Goal: Task Accomplishment & Management: Manage account settings

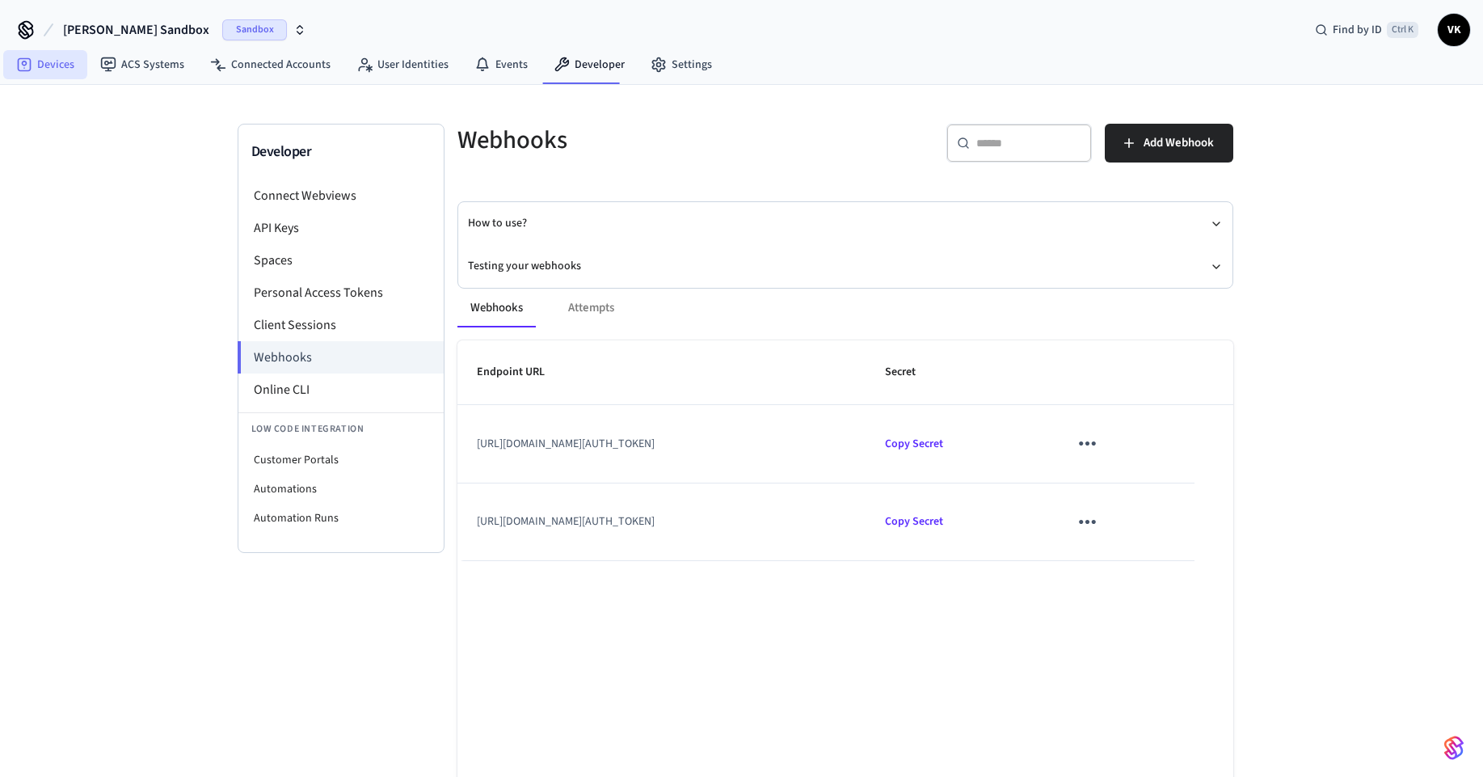
click at [54, 58] on link "Devices" at bounding box center [45, 64] width 84 height 29
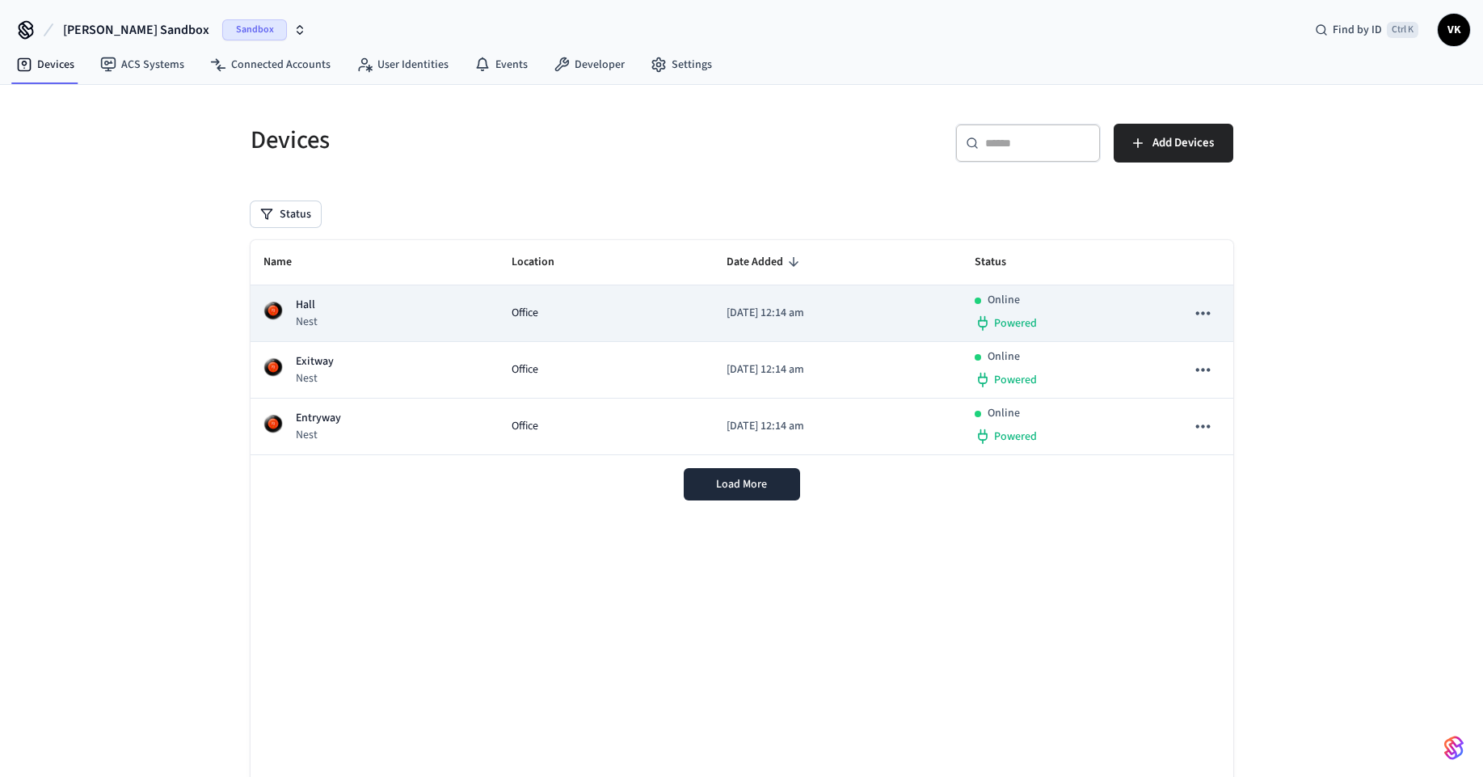
click at [499, 318] on td "Office" at bounding box center [606, 313] width 215 height 57
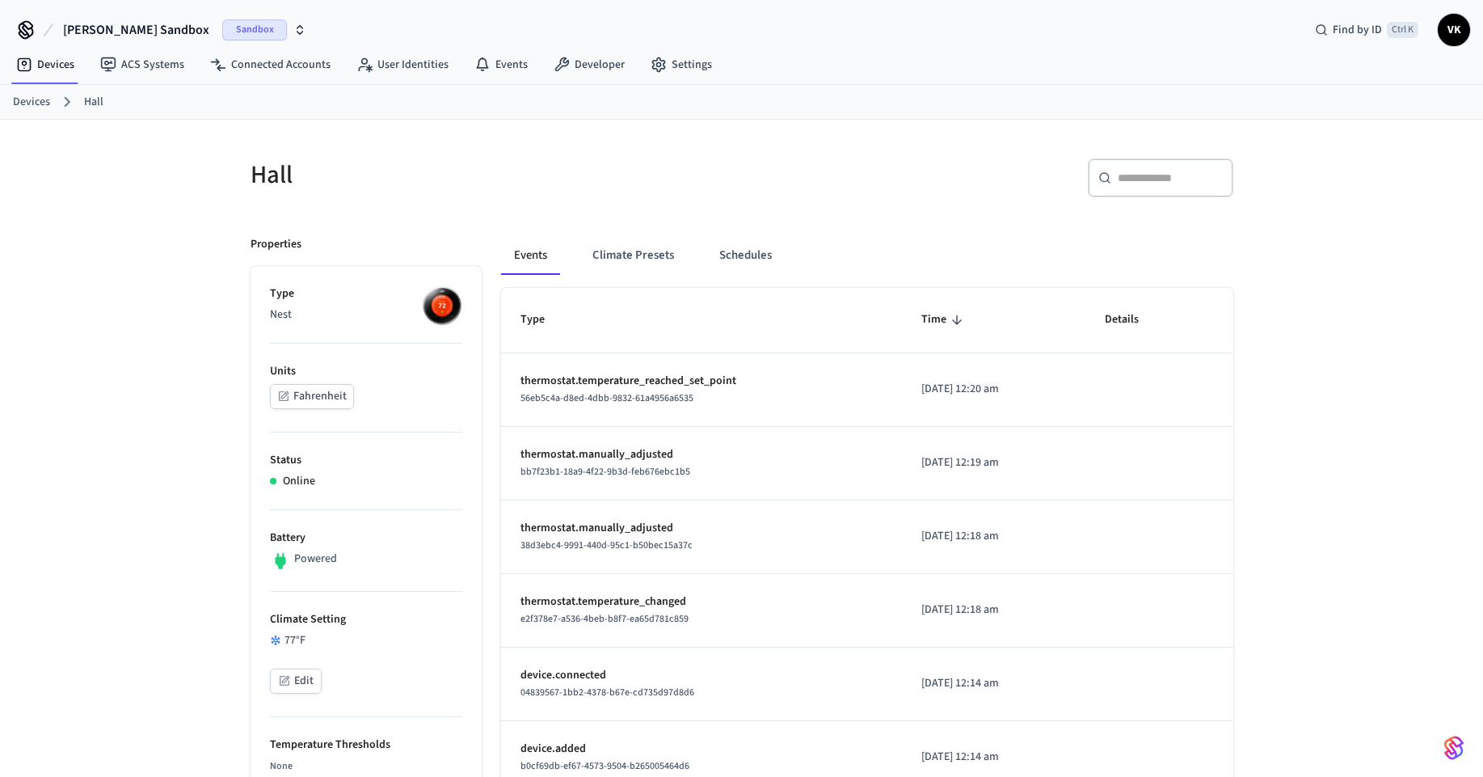
click at [429, 322] on img at bounding box center [442, 305] width 40 height 40
drag, startPoint x: 431, startPoint y: 310, endPoint x: 423, endPoint y: 314, distance: 9.4
click at [431, 309] on img at bounding box center [442, 305] width 40 height 40
drag, startPoint x: 379, startPoint y: 398, endPoint x: 350, endPoint y: 413, distance: 32.5
click at [331, 409] on li "Units Fahrenheit" at bounding box center [366, 387] width 192 height 89
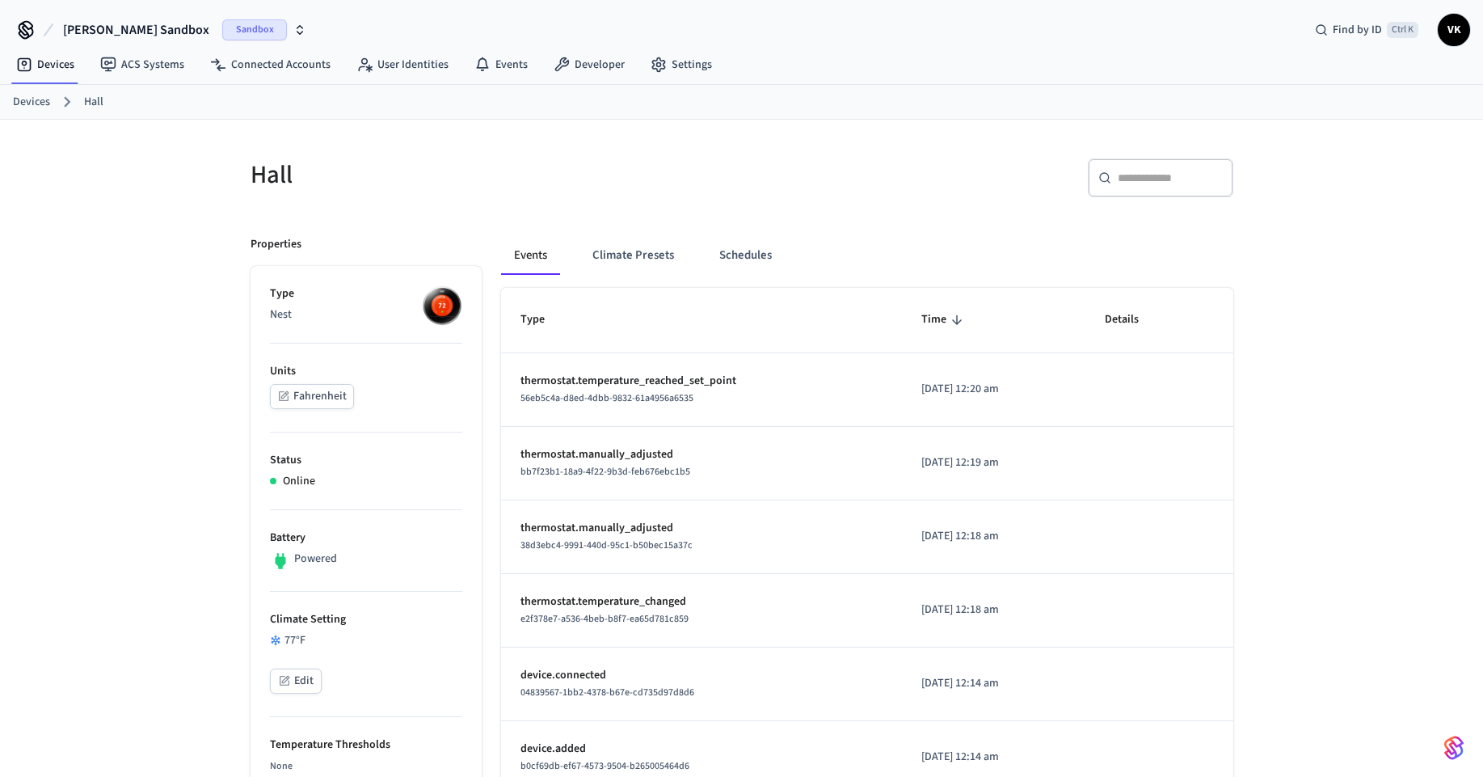
drag, startPoint x: 487, startPoint y: 444, endPoint x: 508, endPoint y: 441, distance: 21.2
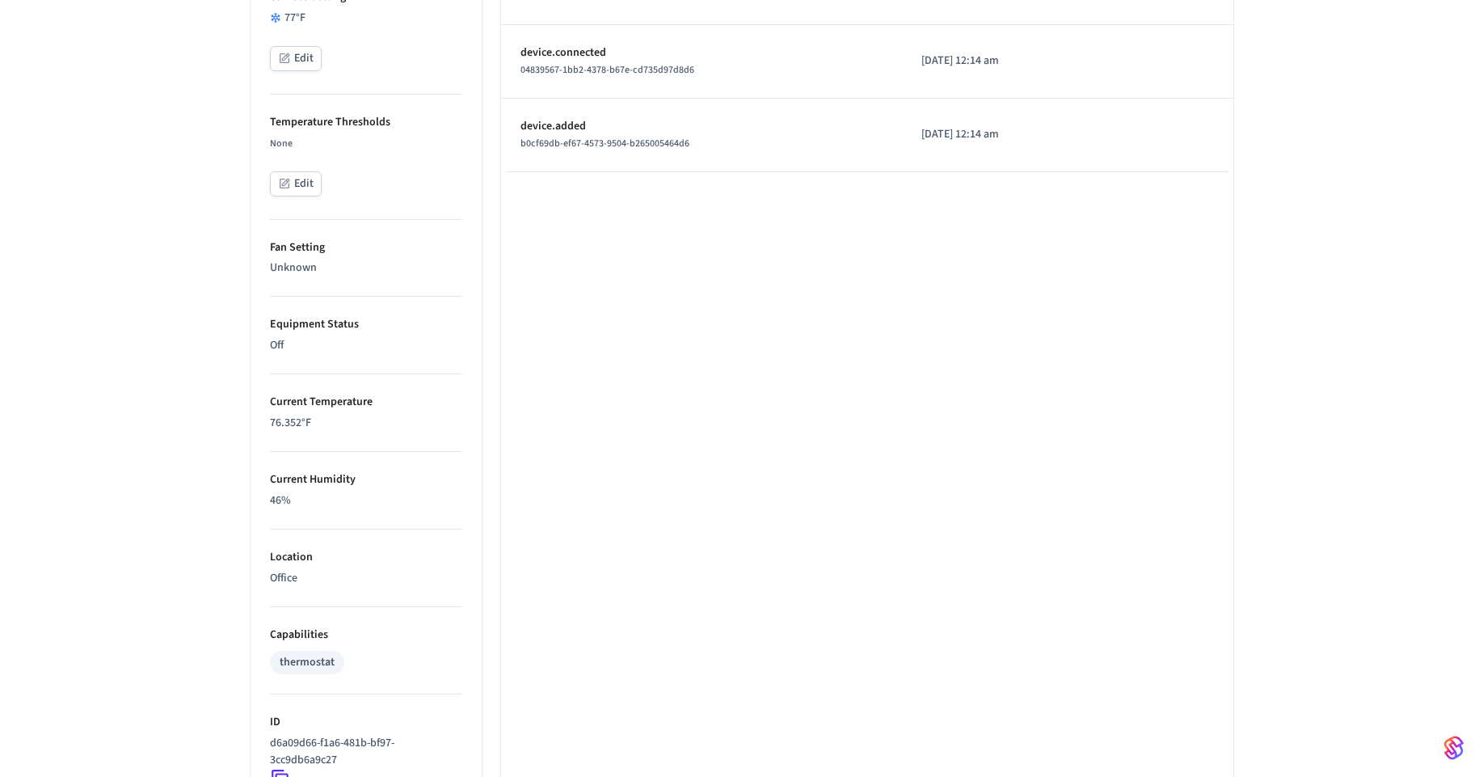
scroll to position [727, 0]
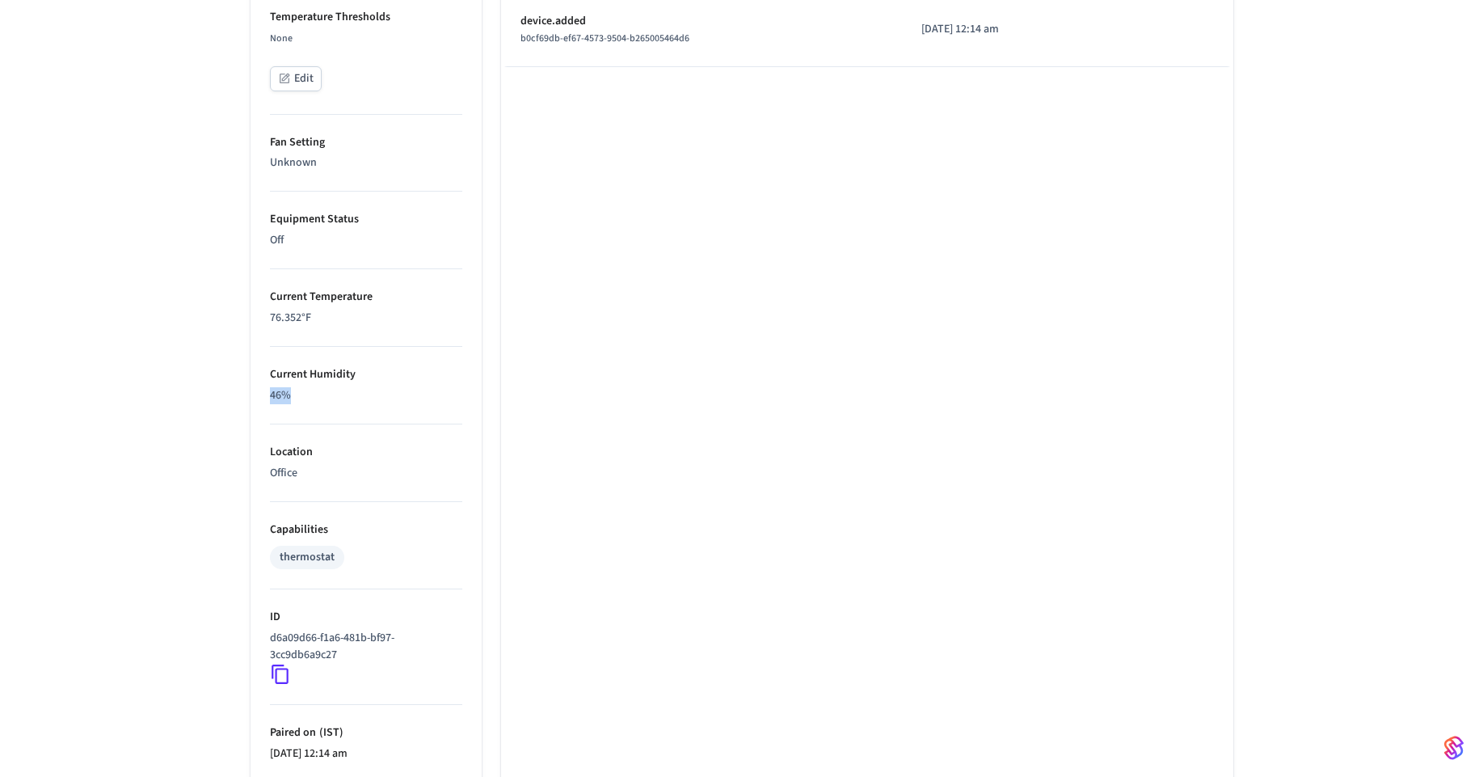
drag, startPoint x: 337, startPoint y: 399, endPoint x: 249, endPoint y: 389, distance: 88.7
click at [251, 389] on div "Type Nest Units Fahrenheit Status Online Battery Powered Climate Setting 77 °F …" at bounding box center [366, 237] width 231 height 1397
click at [301, 357] on li "Current Humidity 46%" at bounding box center [366, 386] width 192 height 78
drag, startPoint x: 311, startPoint y: 323, endPoint x: 258, endPoint y: 318, distance: 53.6
click at [258, 318] on ul "Type Nest Units Fahrenheit Status Online Battery Powered Climate Setting 77 °F …" at bounding box center [366, 237] width 231 height 1397
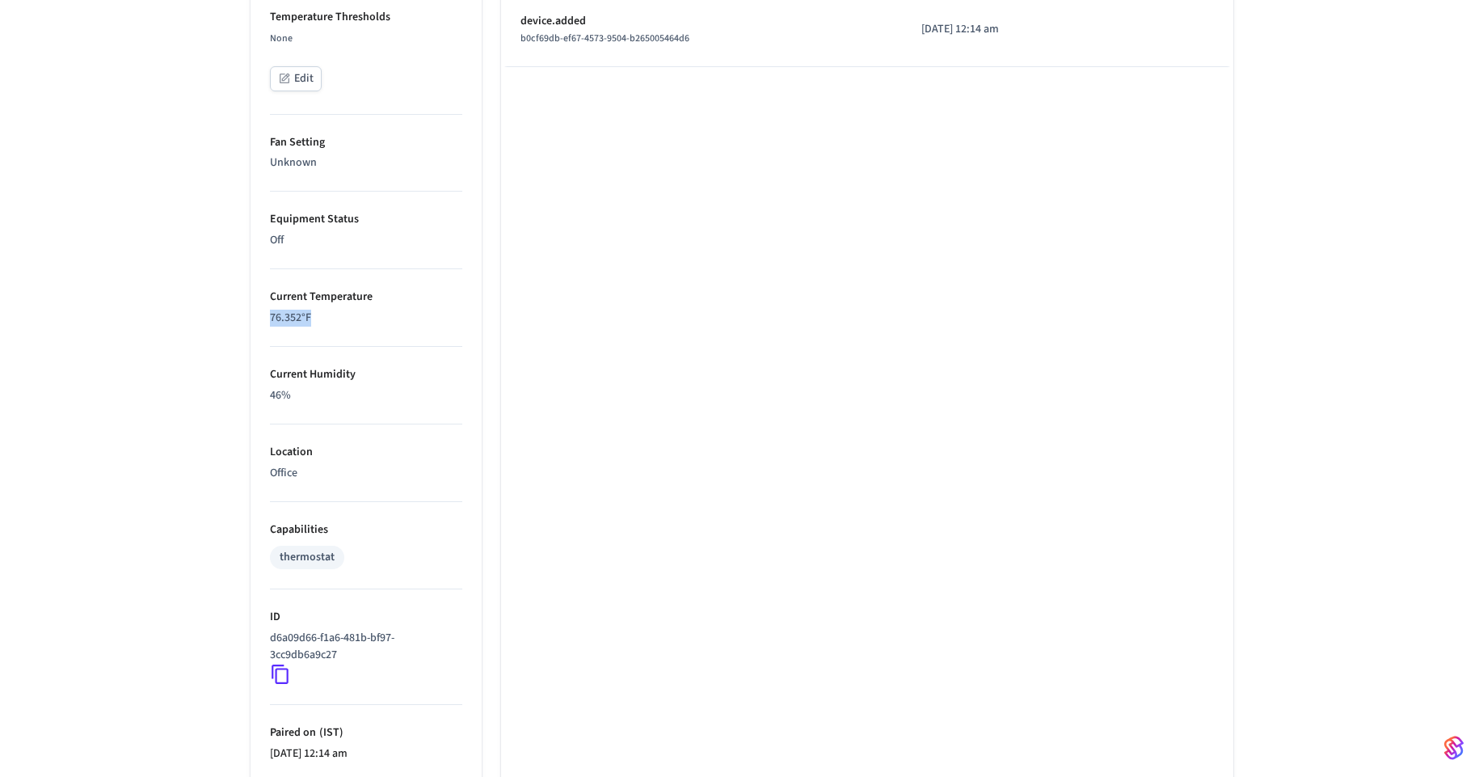
drag, startPoint x: 277, startPoint y: 328, endPoint x: 282, endPoint y: 336, distance: 9.4
click at [278, 329] on li "Current Temperature 76.352 °F" at bounding box center [366, 308] width 192 height 78
click at [297, 392] on p "46%" at bounding box center [366, 395] width 192 height 17
drag, startPoint x: 296, startPoint y: 396, endPoint x: 265, endPoint y: 390, distance: 31.2
click at [265, 390] on ul "Type Nest Units Fahrenheit Status Online Battery Powered Climate Setting 77 °F …" at bounding box center [366, 237] width 231 height 1397
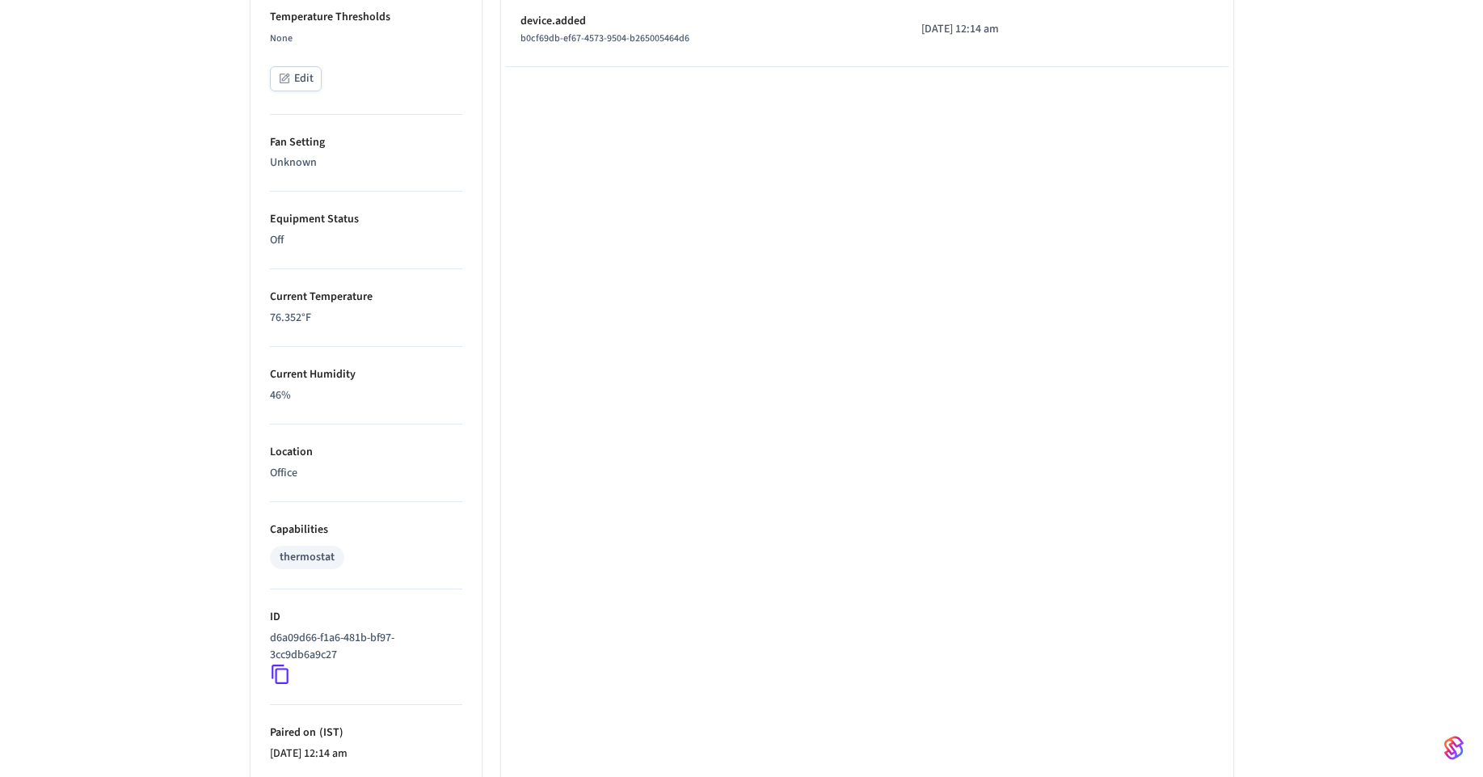
click at [377, 371] on p "Current Humidity" at bounding box center [366, 374] width 192 height 17
drag, startPoint x: 357, startPoint y: 373, endPoint x: 257, endPoint y: 373, distance: 100.2
click at [257, 373] on ul "Type Nest Units Fahrenheit Status Online Battery Powered Climate Setting 77 °F …" at bounding box center [366, 237] width 231 height 1397
click at [391, 385] on li "Current Humidity 46%" at bounding box center [366, 386] width 192 height 78
drag, startPoint x: 374, startPoint y: 301, endPoint x: 269, endPoint y: 300, distance: 105.1
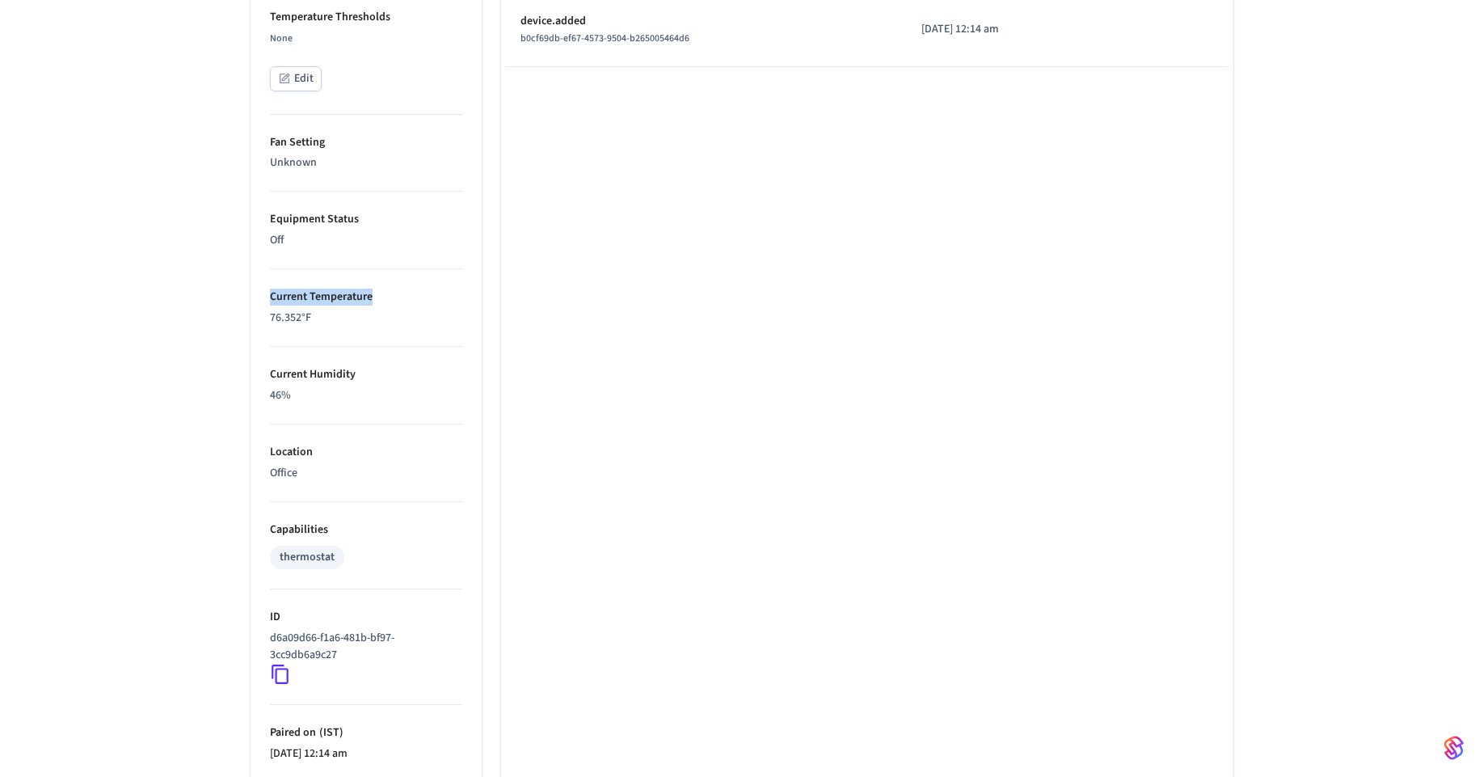
click at [270, 300] on p "Current Temperature" at bounding box center [366, 296] width 192 height 17
drag, startPoint x: 330, startPoint y: 370, endPoint x: 314, endPoint y: 356, distance: 21.7
click at [326, 369] on p "Current Humidity" at bounding box center [366, 374] width 192 height 17
drag, startPoint x: 364, startPoint y: 217, endPoint x: 259, endPoint y: 226, distance: 105.5
click at [259, 226] on ul "Type Nest Units Fahrenheit Status Online Battery Powered Climate Setting 77 °F …" at bounding box center [366, 237] width 231 height 1397
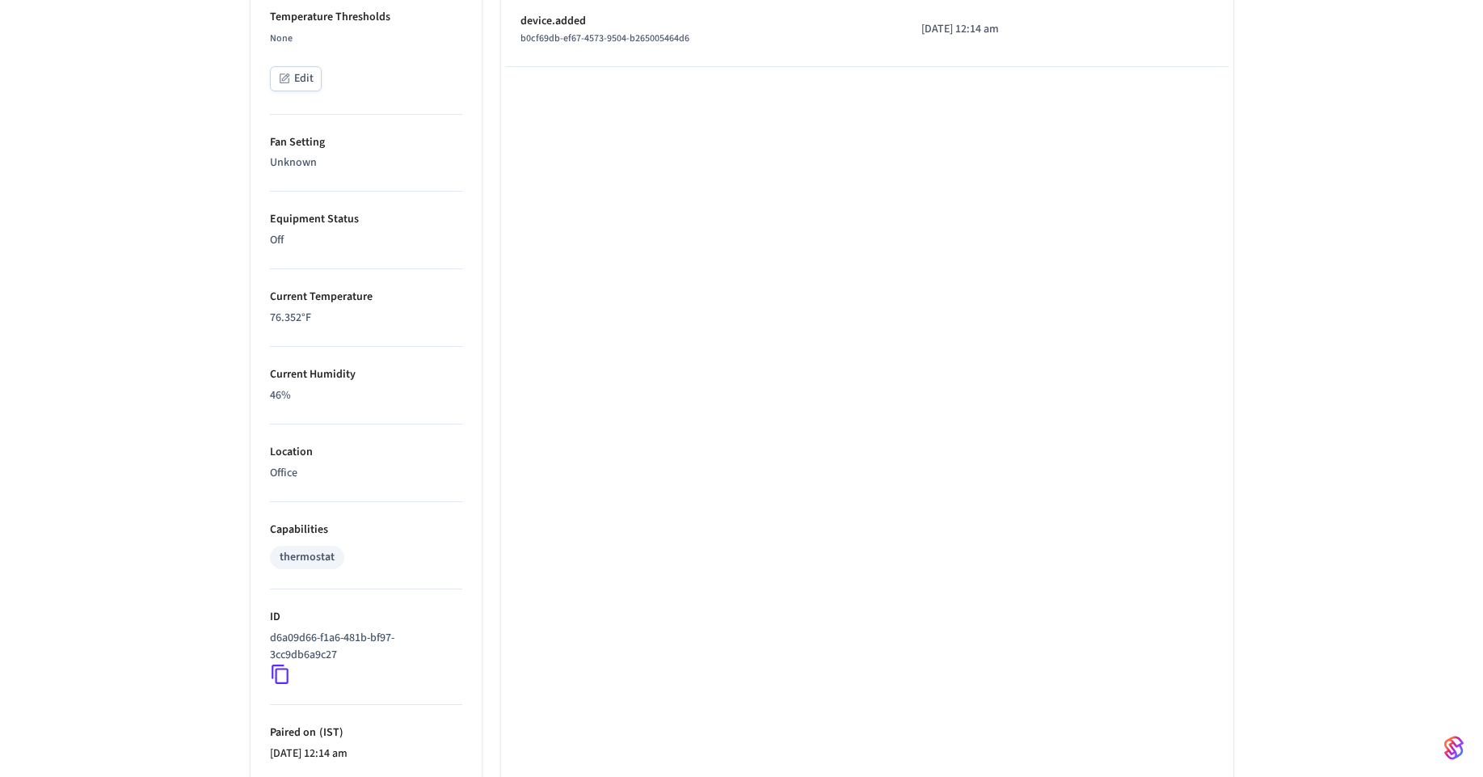
click at [290, 259] on li "Equipment Status Off" at bounding box center [366, 231] width 192 height 78
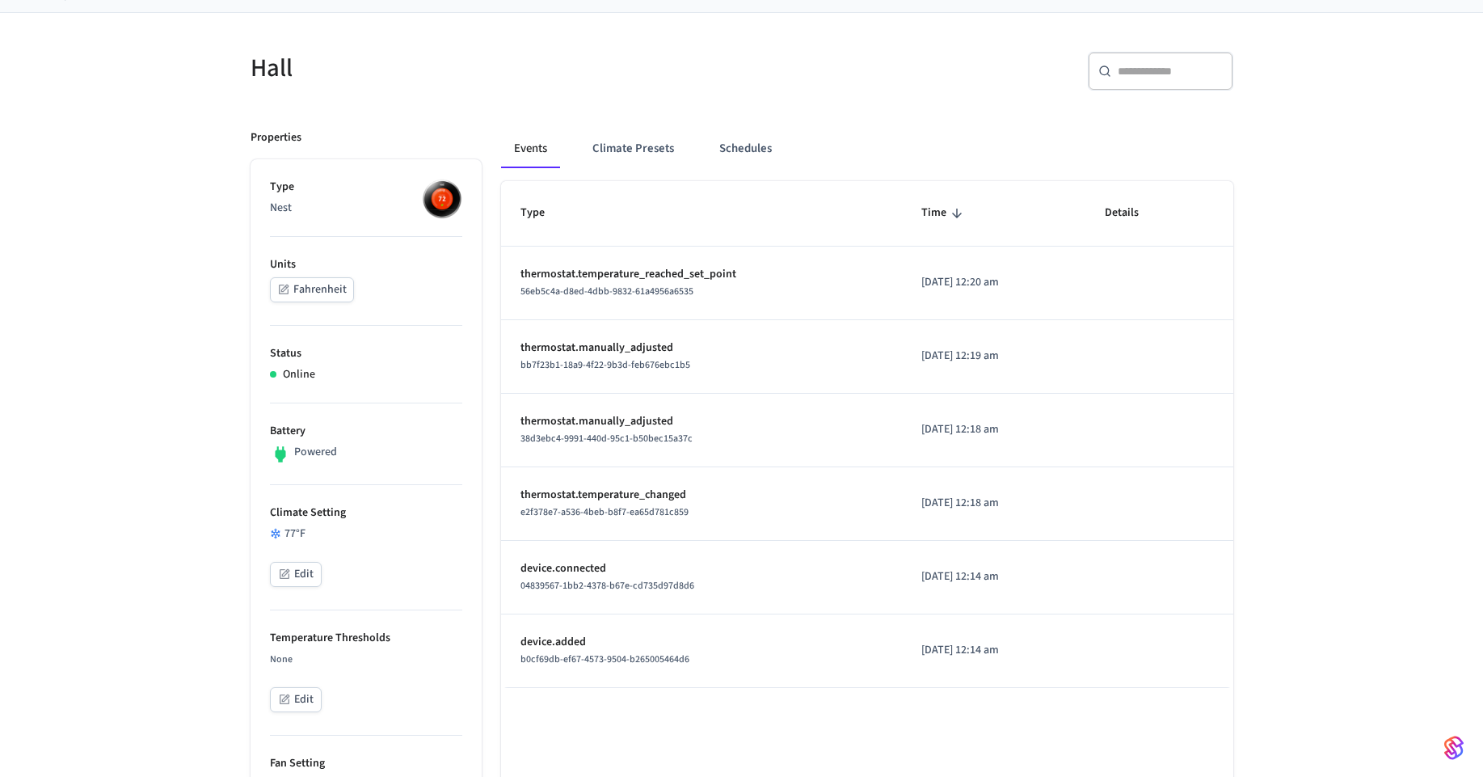
scroll to position [145, 0]
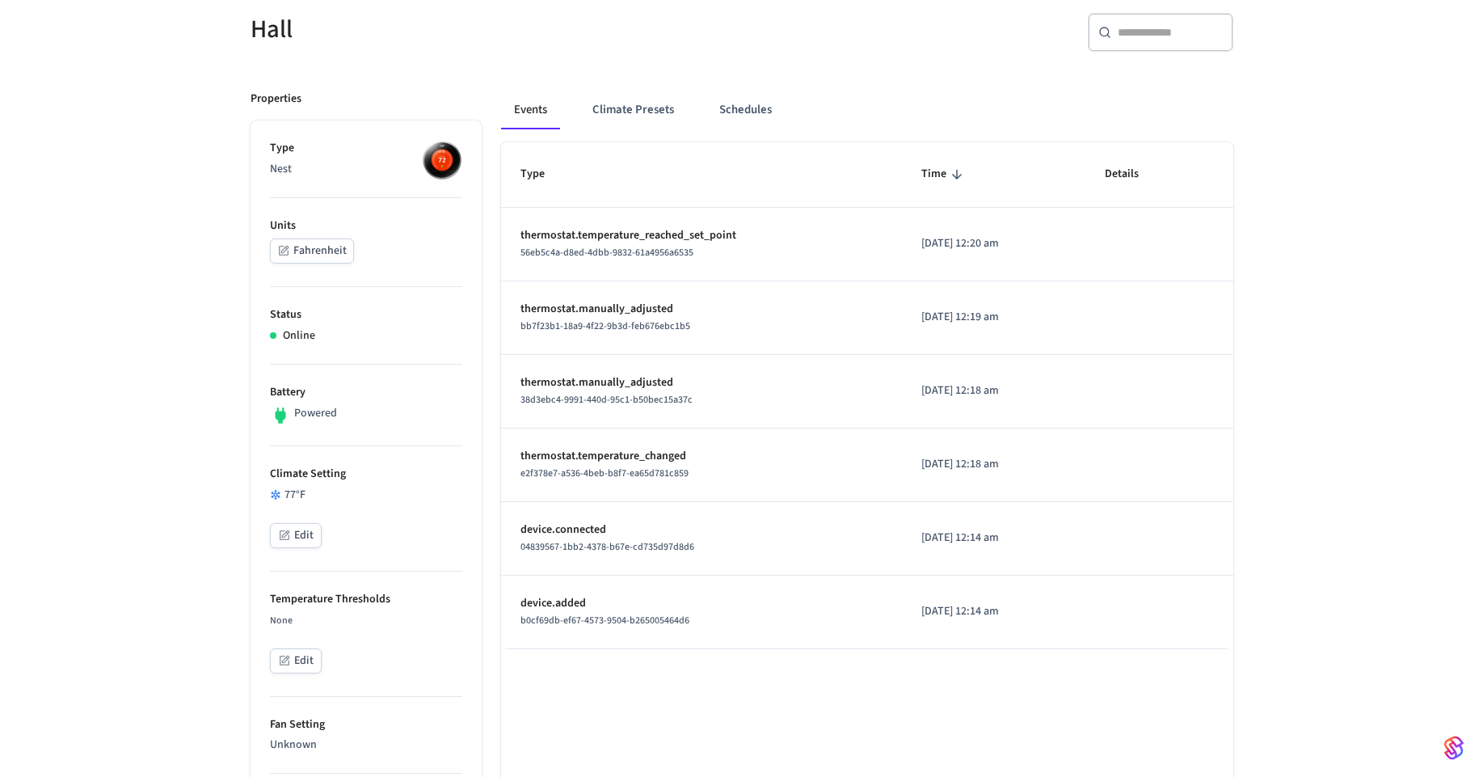
click at [436, 283] on li "Units Fahrenheit" at bounding box center [366, 242] width 192 height 89
drag, startPoint x: 391, startPoint y: 331, endPoint x: 375, endPoint y: 292, distance: 42.0
click at [389, 331] on div "Online" at bounding box center [366, 335] width 192 height 17
click at [375, 281] on li "Units Fahrenheit" at bounding box center [366, 242] width 192 height 89
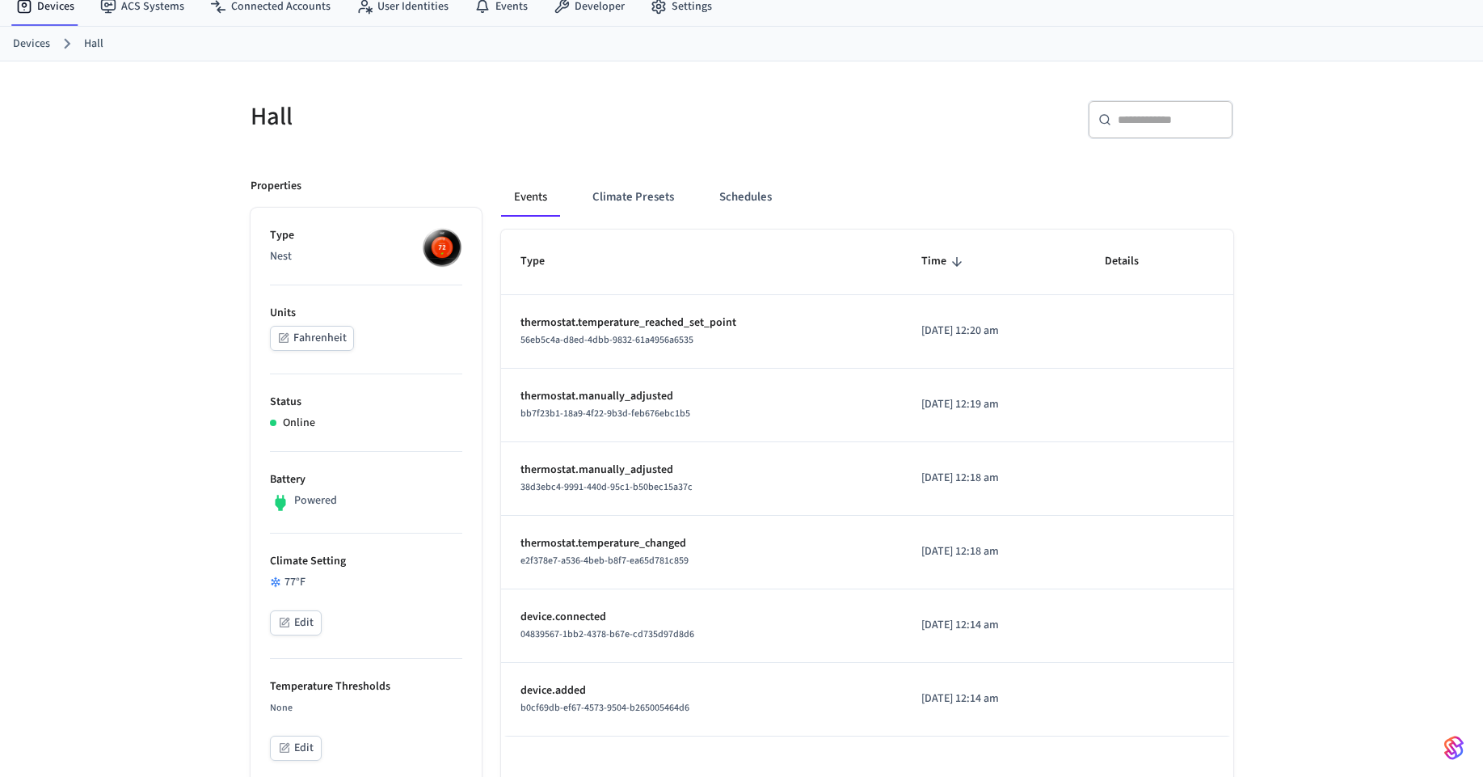
scroll to position [0, 0]
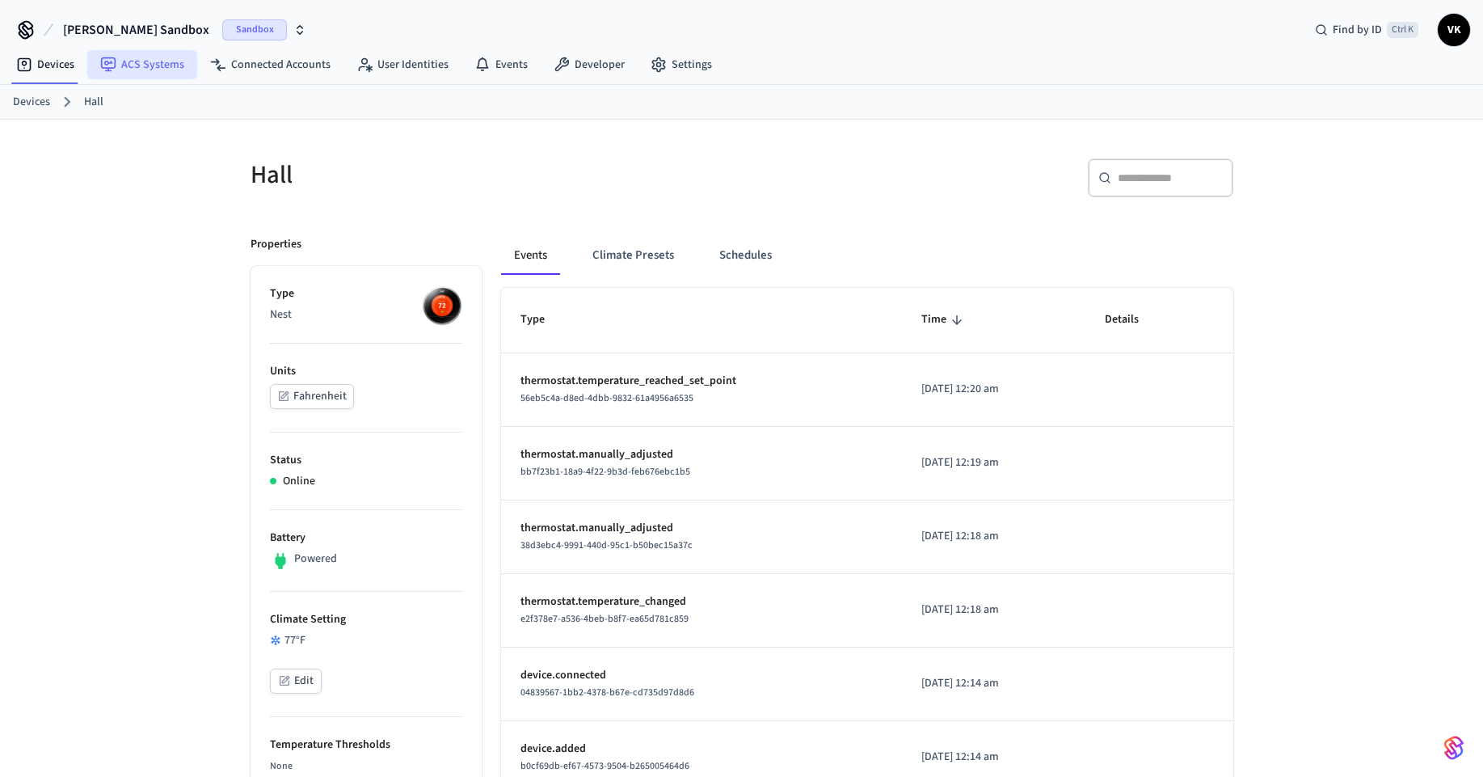
click at [153, 64] on link "ACS Systems" at bounding box center [142, 64] width 110 height 29
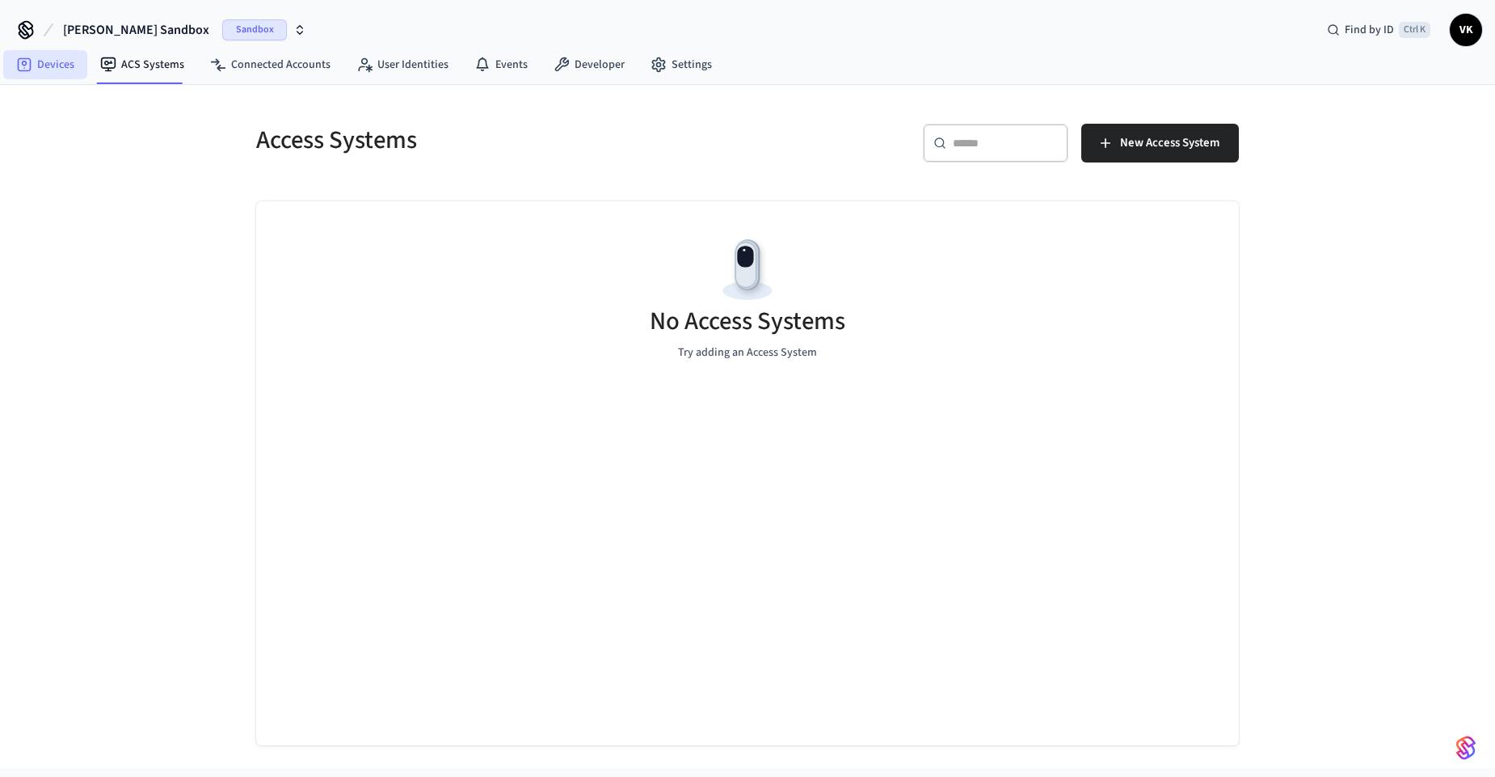
click at [57, 58] on link "Devices" at bounding box center [45, 64] width 84 height 29
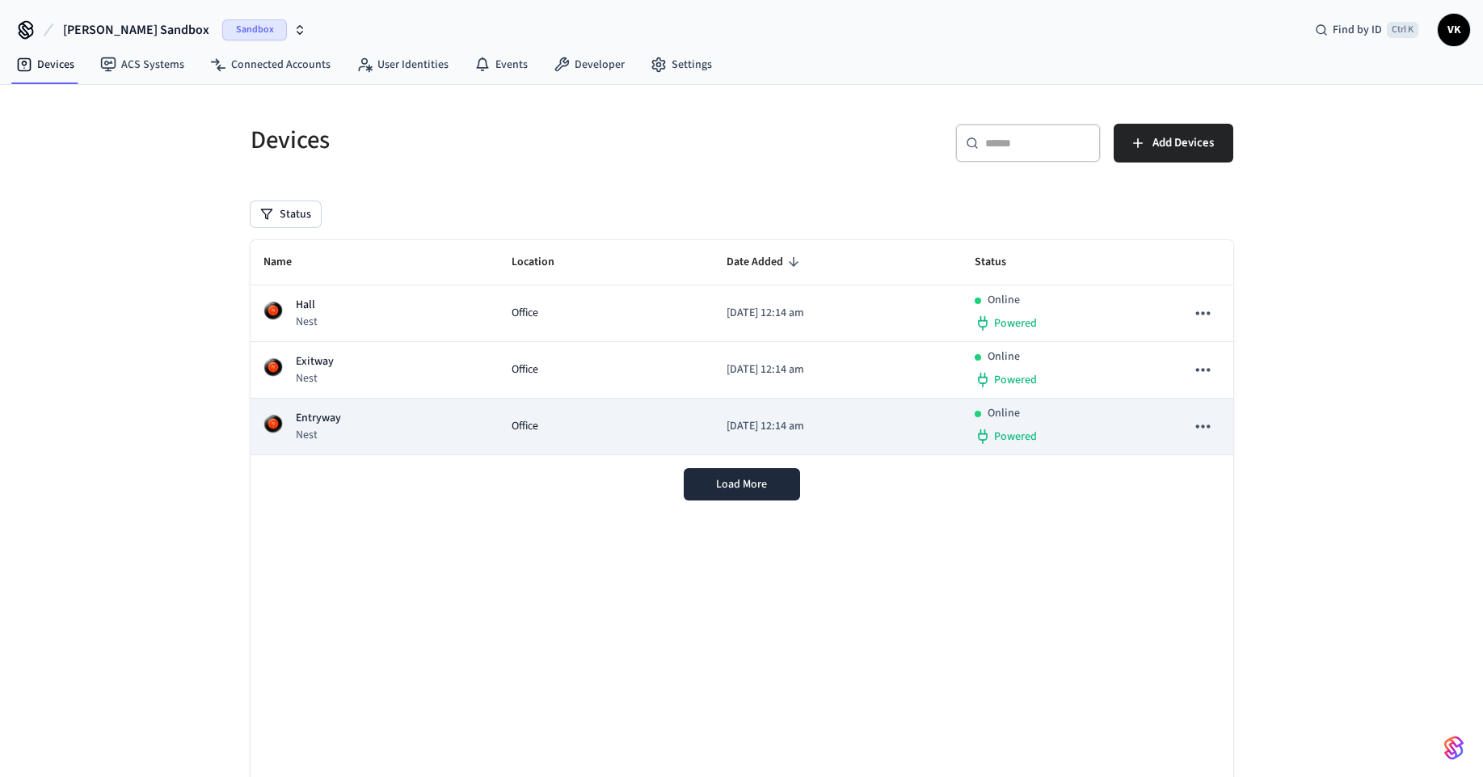
scroll to position [50, 0]
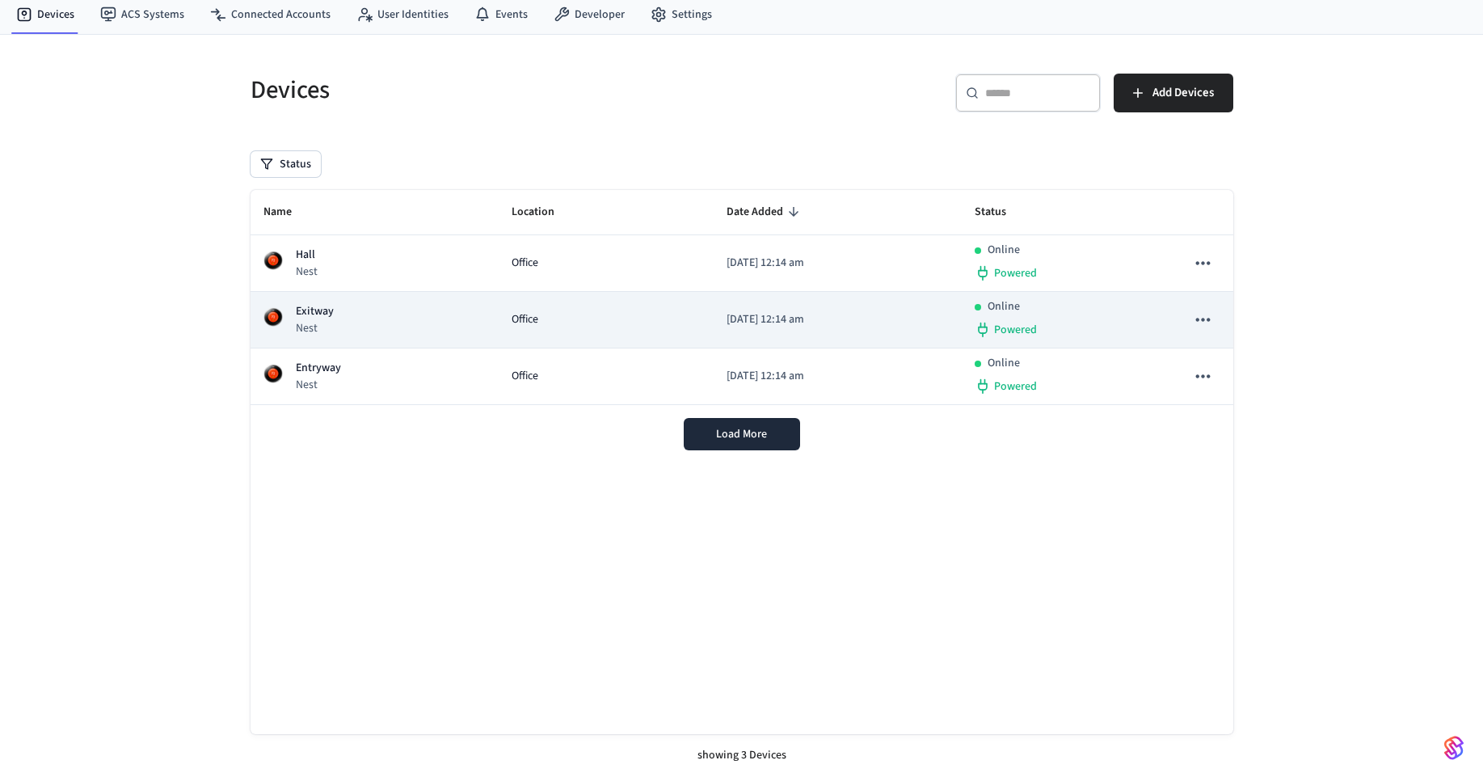
click at [586, 314] on div "Office" at bounding box center [606, 319] width 189 height 17
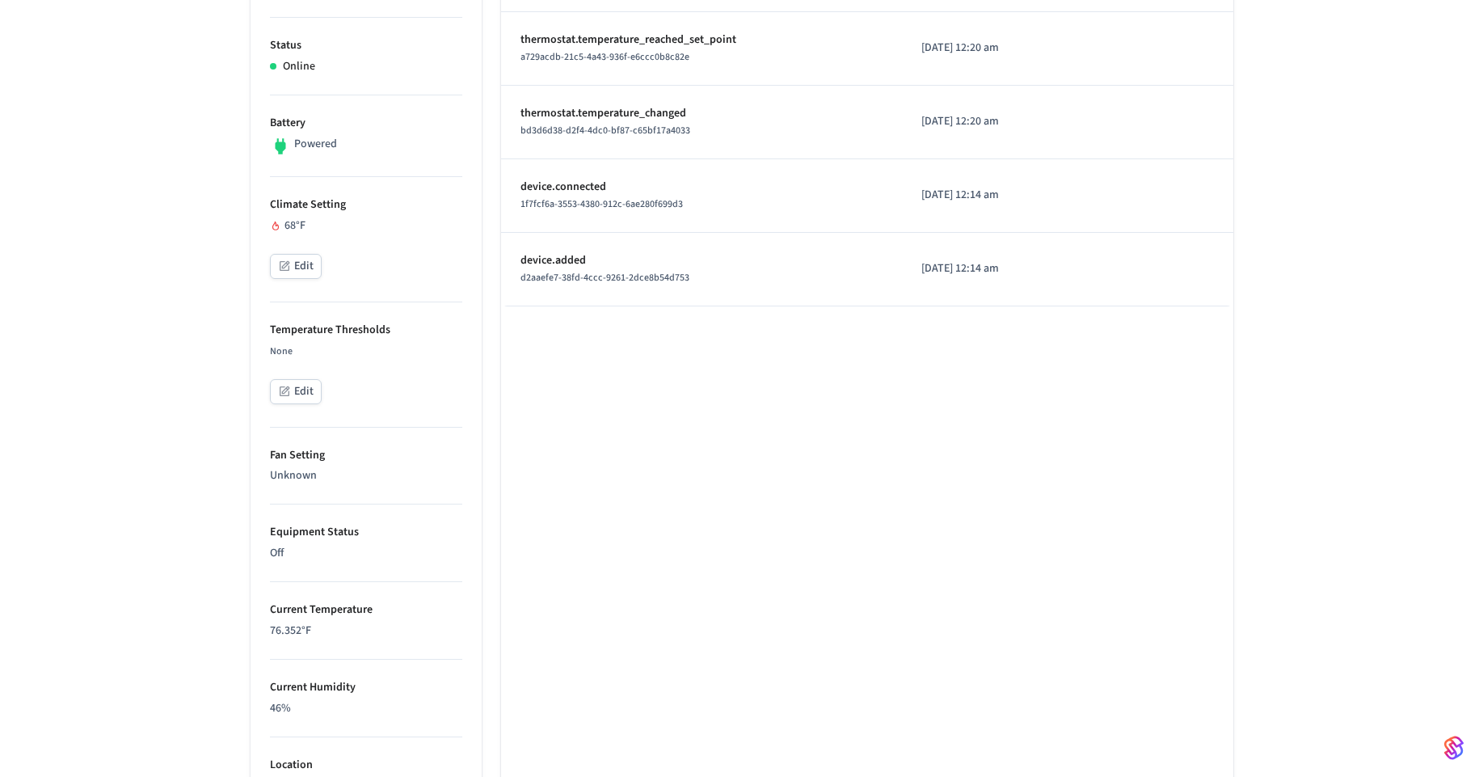
scroll to position [582, 0]
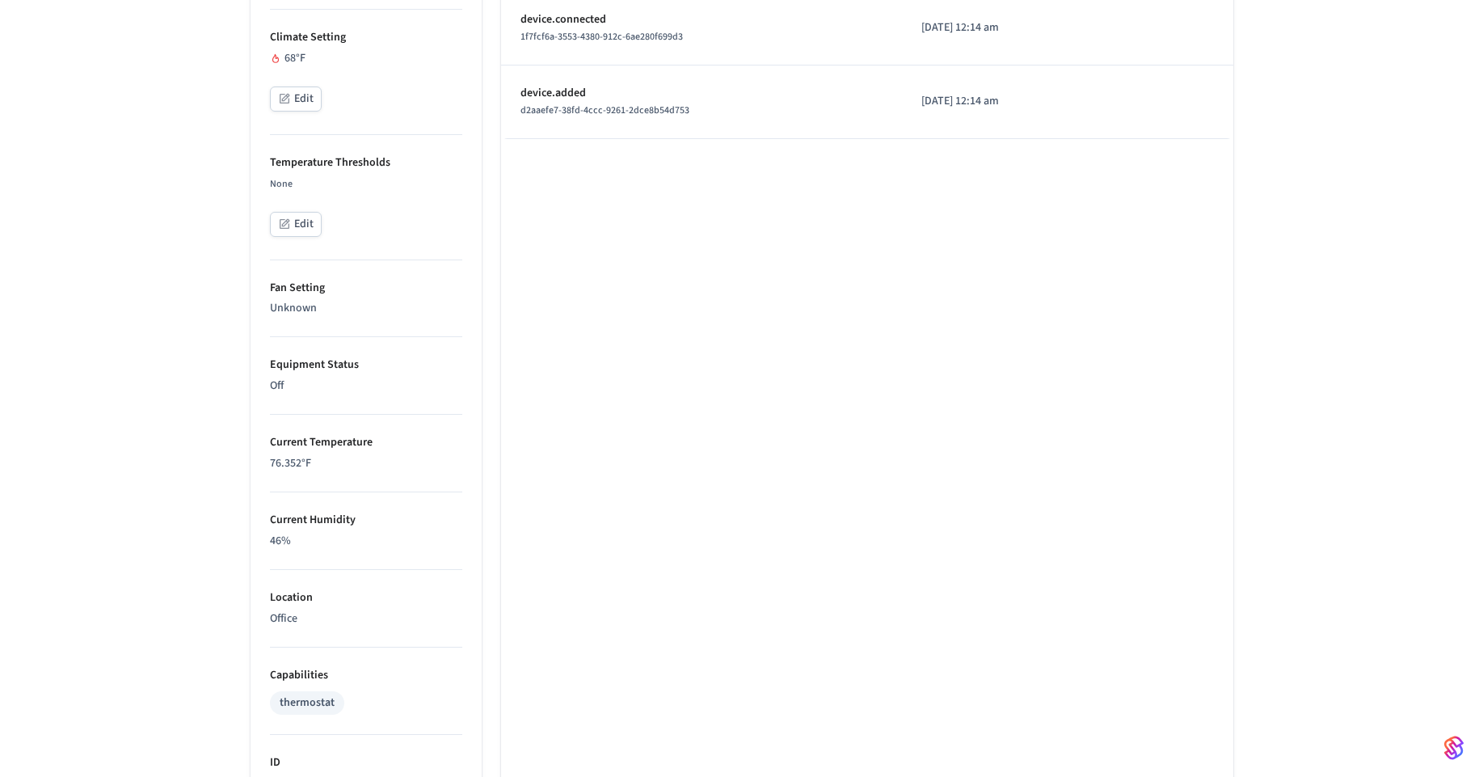
click at [303, 362] on p "Equipment Status" at bounding box center [366, 364] width 192 height 17
click at [302, 315] on p "Unknown" at bounding box center [366, 308] width 192 height 17
click at [303, 442] on p "Current Temperature" at bounding box center [366, 442] width 192 height 17
drag, startPoint x: 305, startPoint y: 453, endPoint x: 288, endPoint y: 495, distance: 45.3
click at [304, 453] on li "Current Temperature 76.352 °F" at bounding box center [366, 454] width 192 height 78
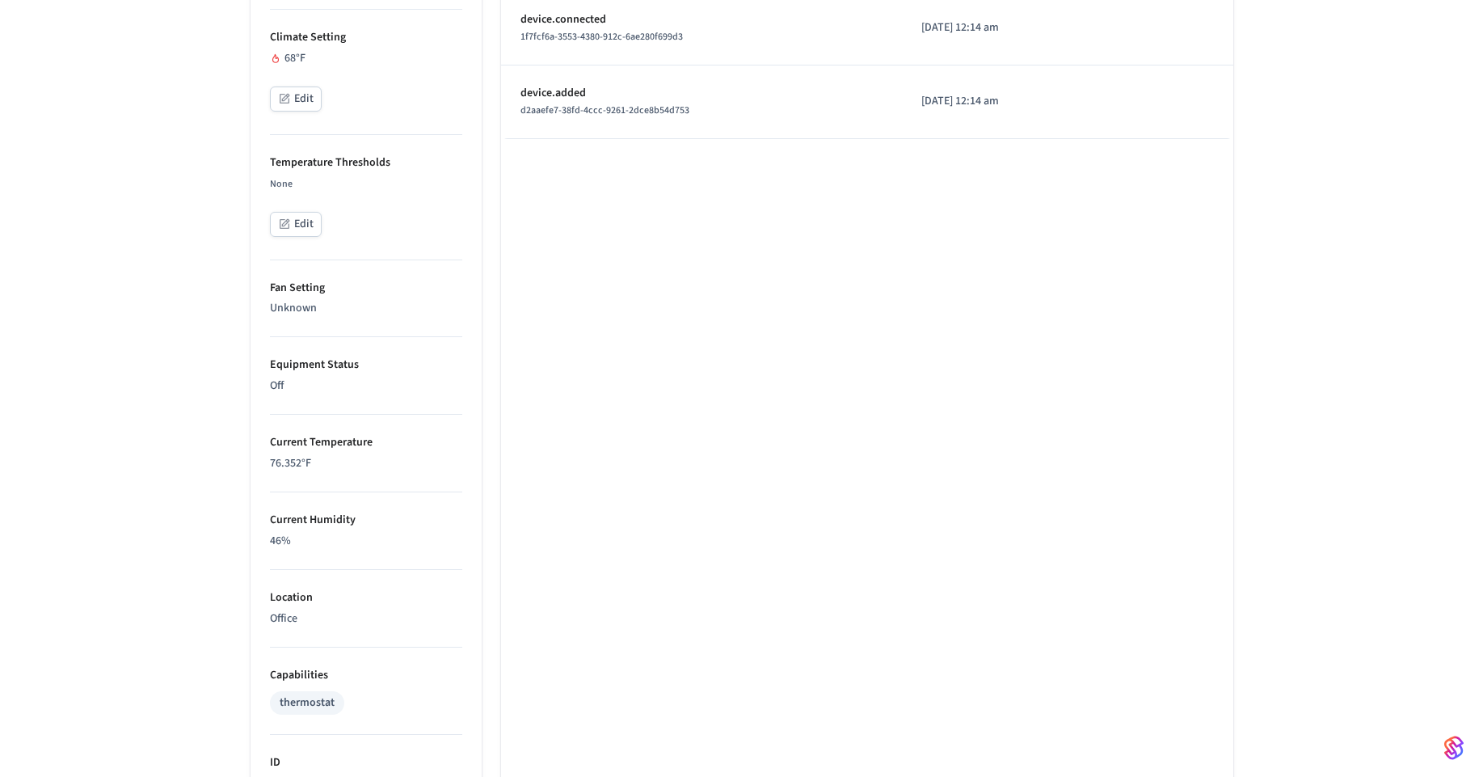
drag, startPoint x: 283, startPoint y: 511, endPoint x: 324, endPoint y: 506, distance: 41.5
click at [324, 506] on li "Current Humidity 46%" at bounding box center [366, 531] width 192 height 78
drag, startPoint x: 359, startPoint y: 362, endPoint x: 301, endPoint y: 308, distance: 79.5
click at [270, 358] on p "Equipment Status" at bounding box center [366, 364] width 192 height 17
click at [311, 287] on p "Fan Setting" at bounding box center [366, 288] width 192 height 17
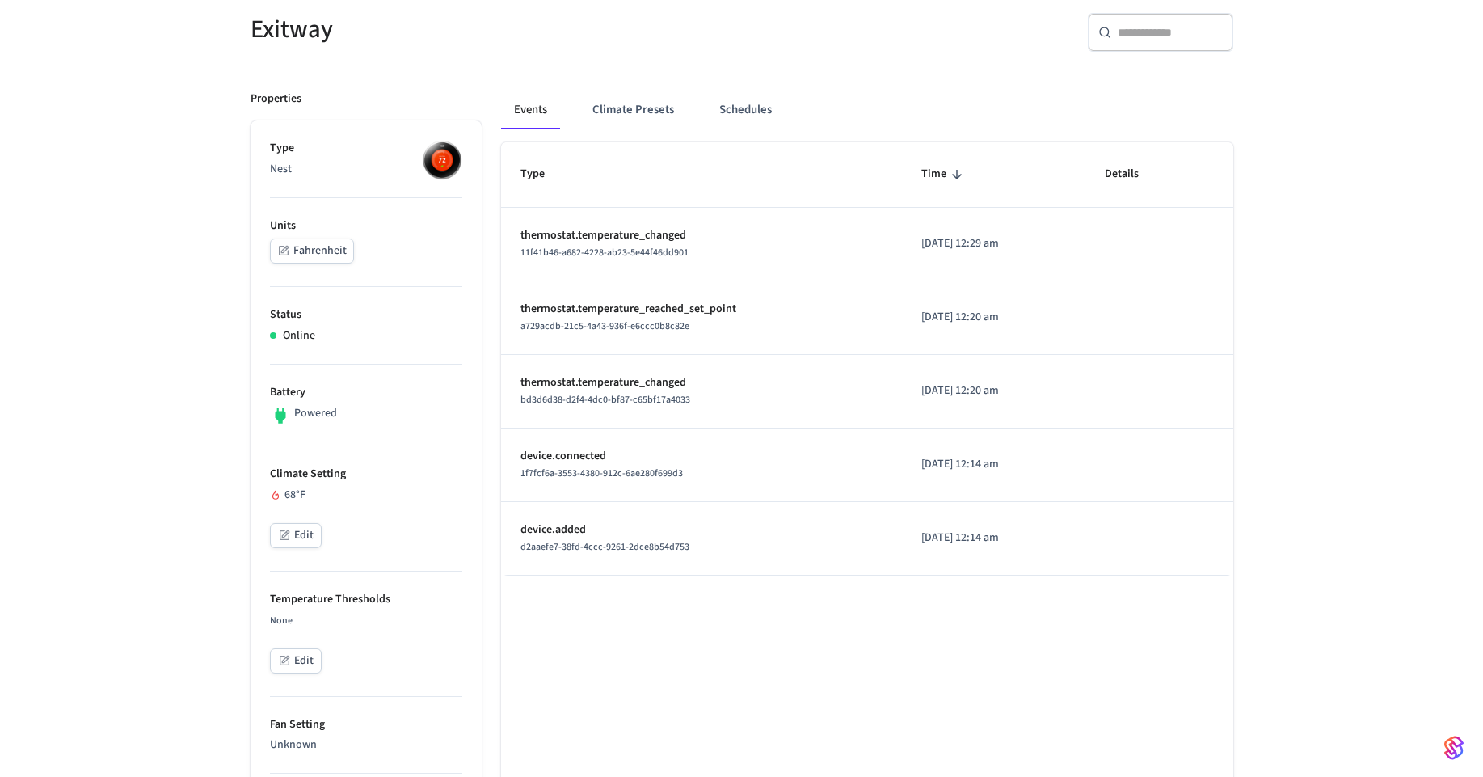
scroll to position [0, 0]
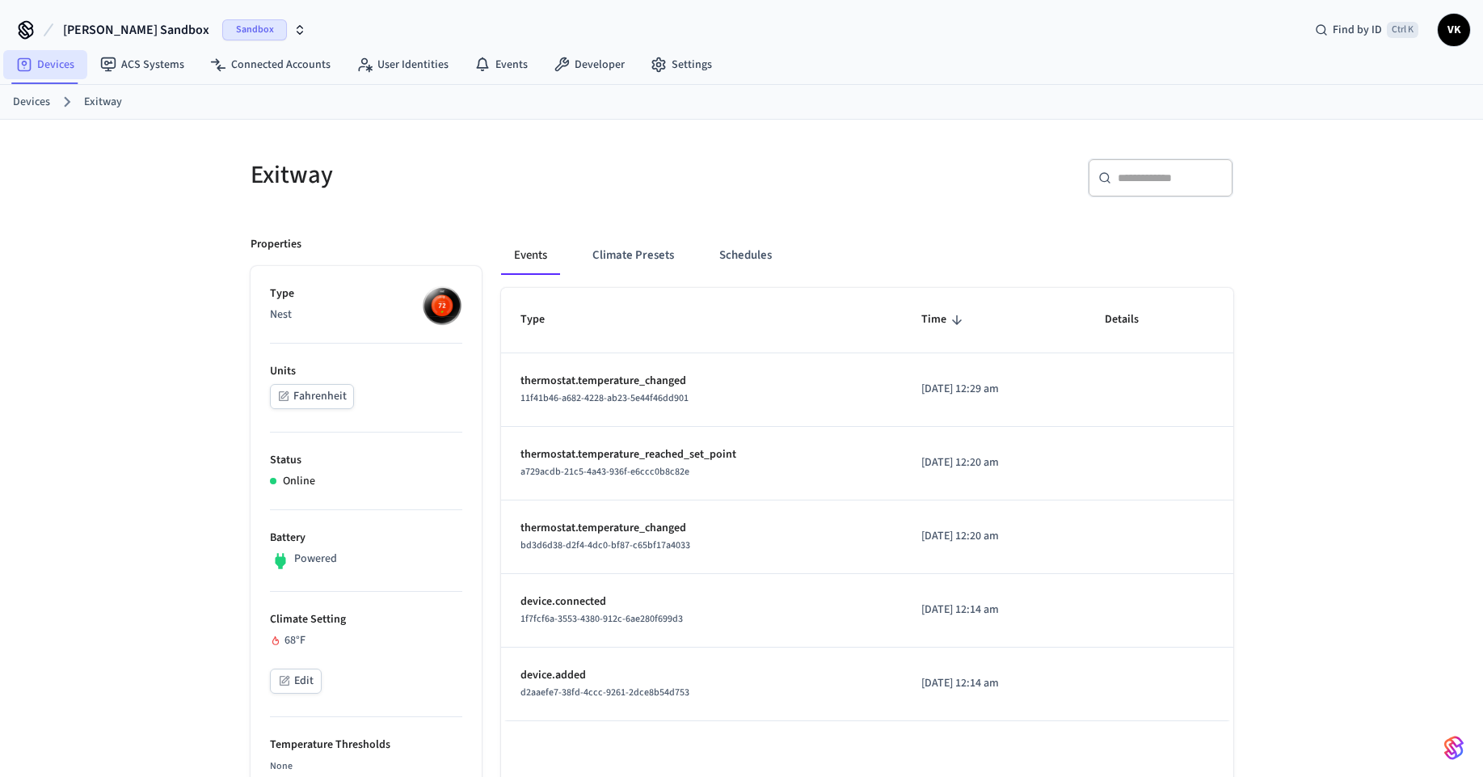
click at [57, 65] on link "Devices" at bounding box center [45, 64] width 84 height 29
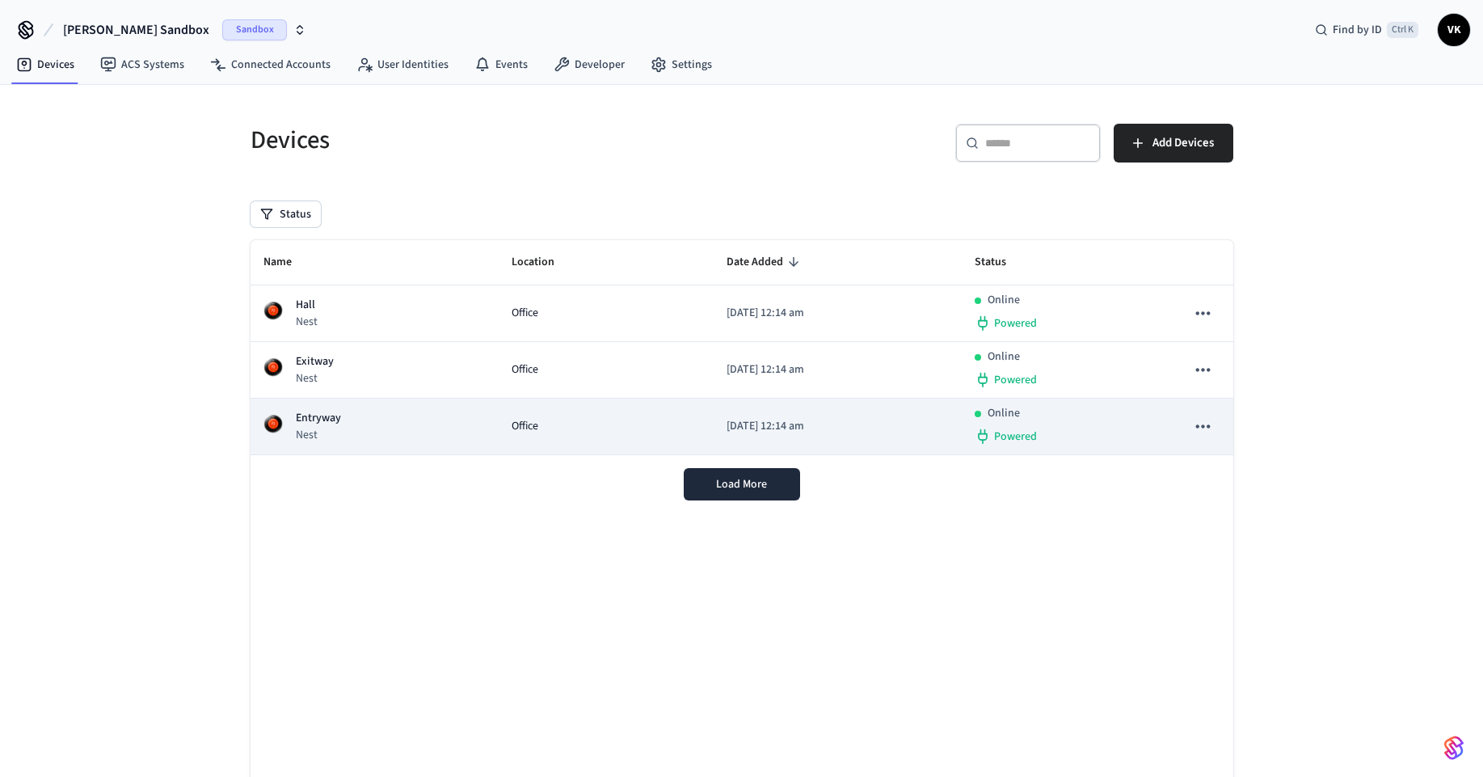
click at [353, 419] on div "Entryway Nest" at bounding box center [374, 426] width 222 height 33
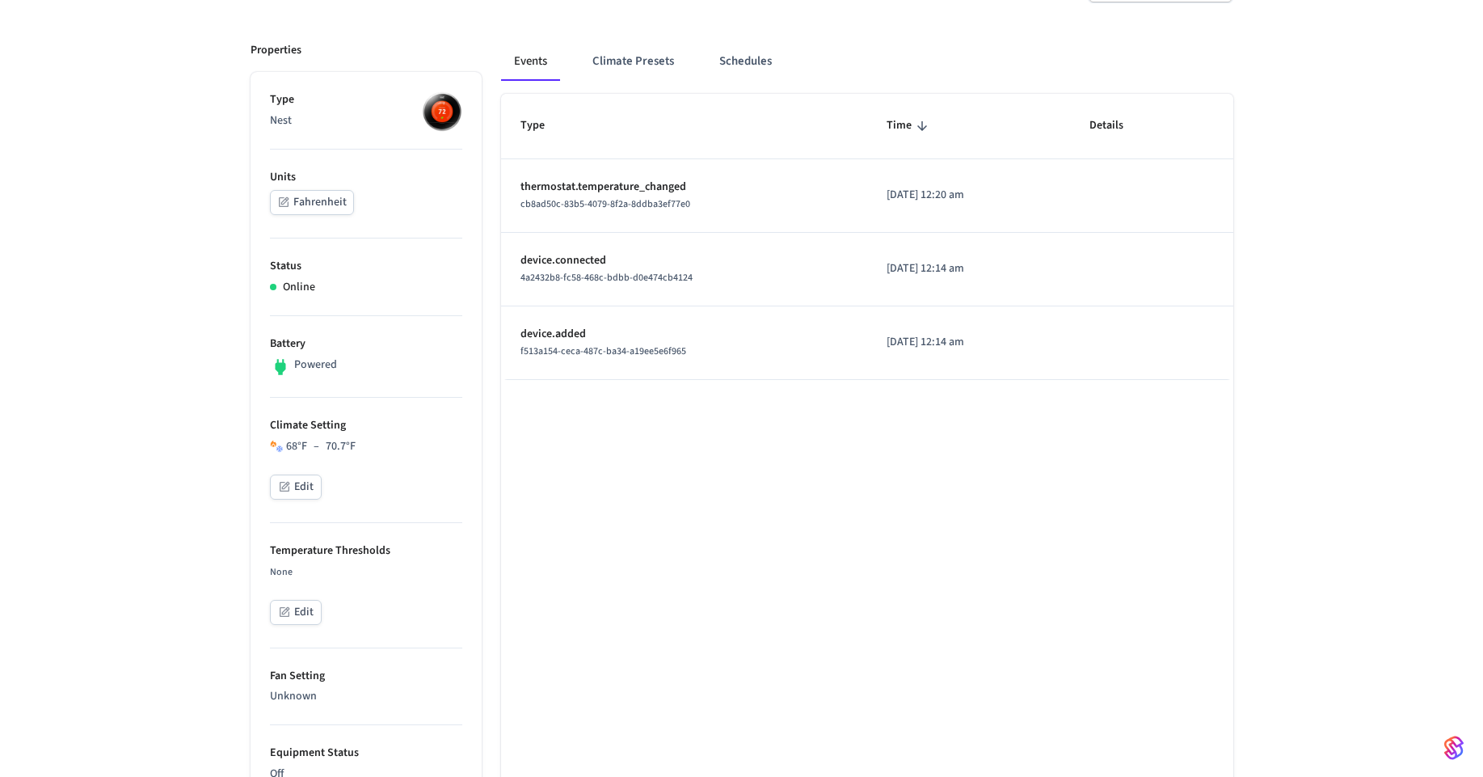
scroll to position [291, 0]
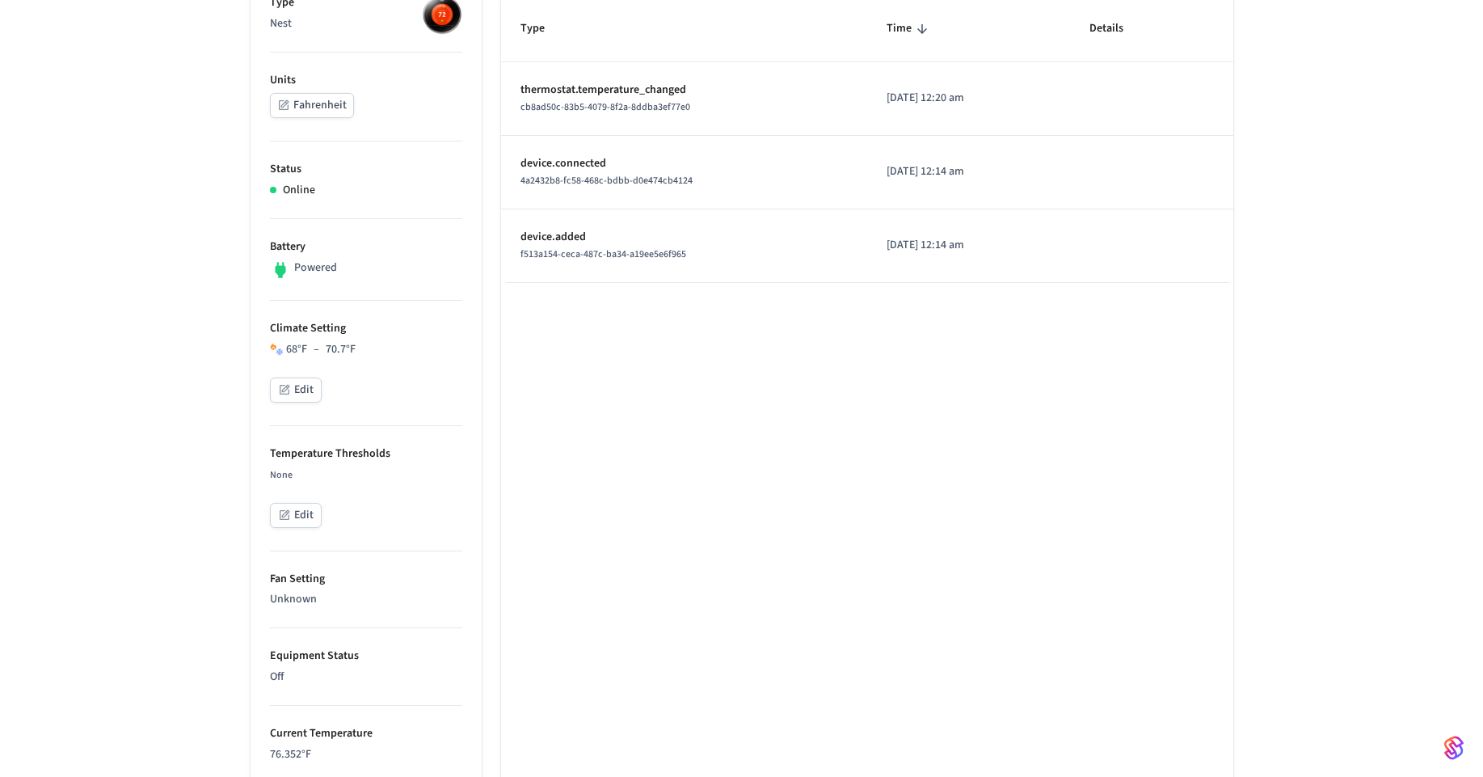
click at [304, 392] on button "Edit" at bounding box center [296, 389] width 52 height 25
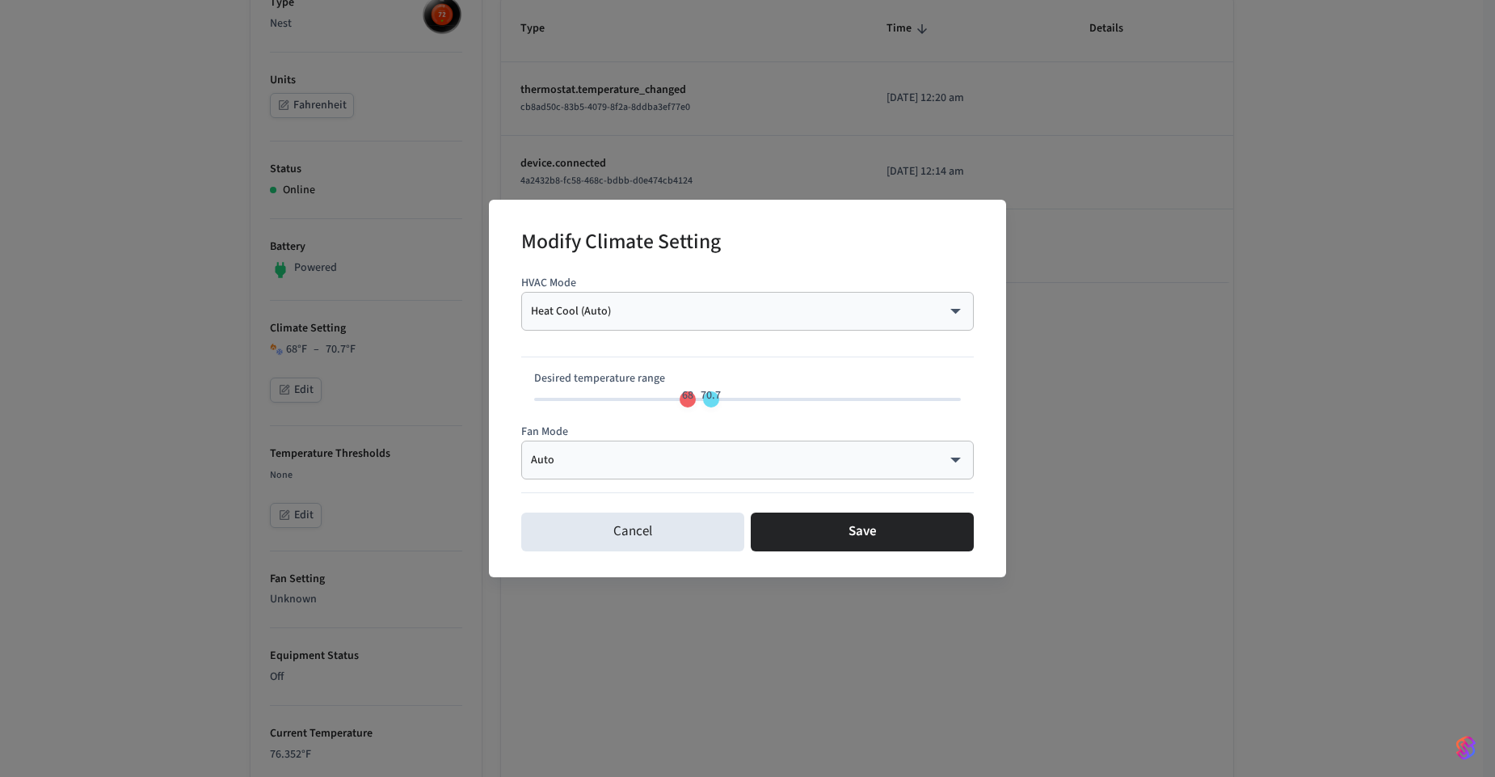
click at [861, 439] on p "Fan Mode" at bounding box center [747, 431] width 453 height 17
click at [852, 465] on body "Alexander's Sandbox Sandbox Find by ID Ctrl K VK Devices ACS Systems Connected …" at bounding box center [747, 541] width 1495 height 1664
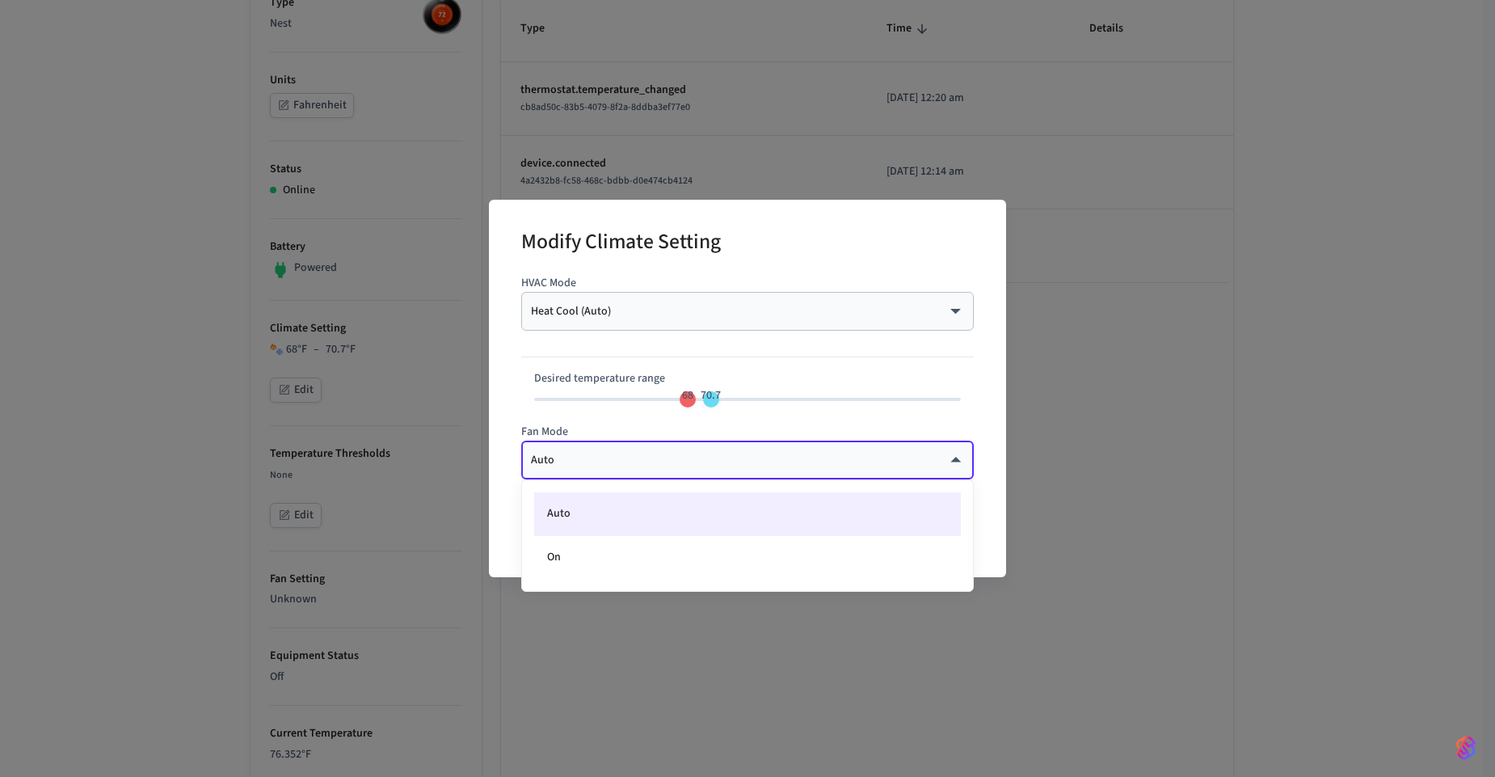
click at [851, 466] on div at bounding box center [747, 388] width 1495 height 777
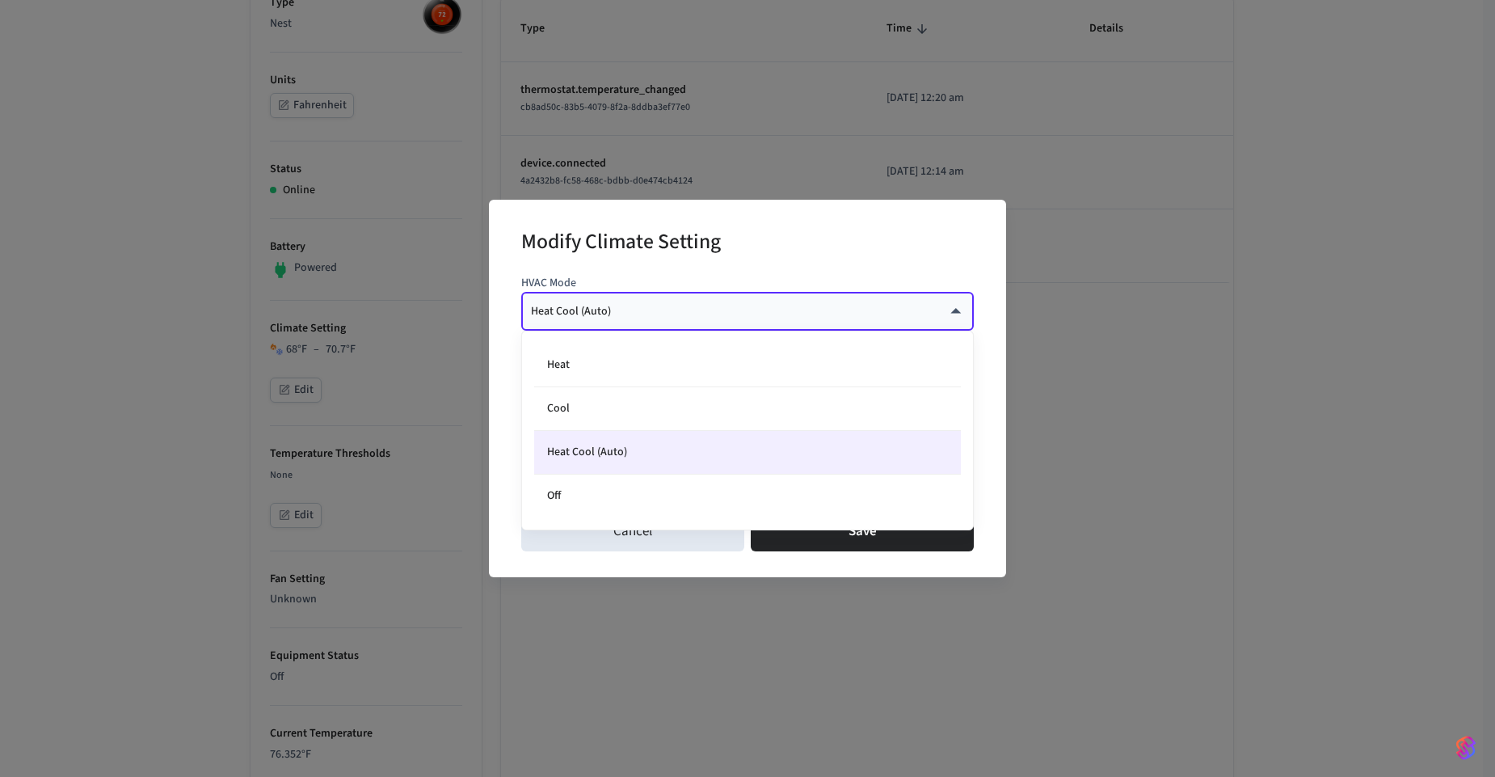
click at [899, 314] on body "Alexander's Sandbox Sandbox Find by ID Ctrl K VK Devices ACS Systems Connected …" at bounding box center [747, 541] width 1495 height 1664
click at [899, 314] on div at bounding box center [747, 388] width 1495 height 777
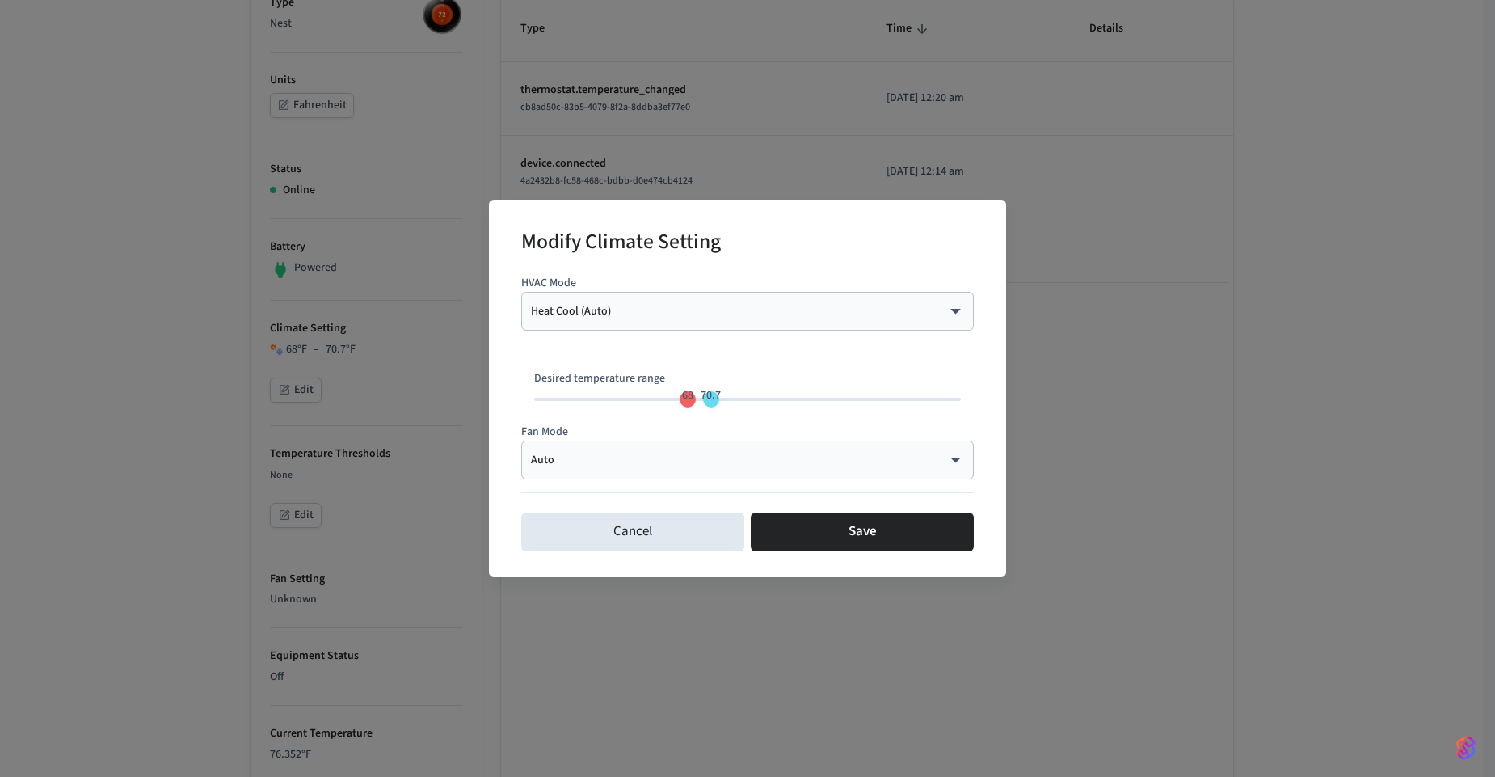
click at [1142, 466] on div "Modify Climate Setting HVAC Mode Heat Cool (Auto) ********* ​ Desired temperatu…" at bounding box center [747, 388] width 1495 height 777
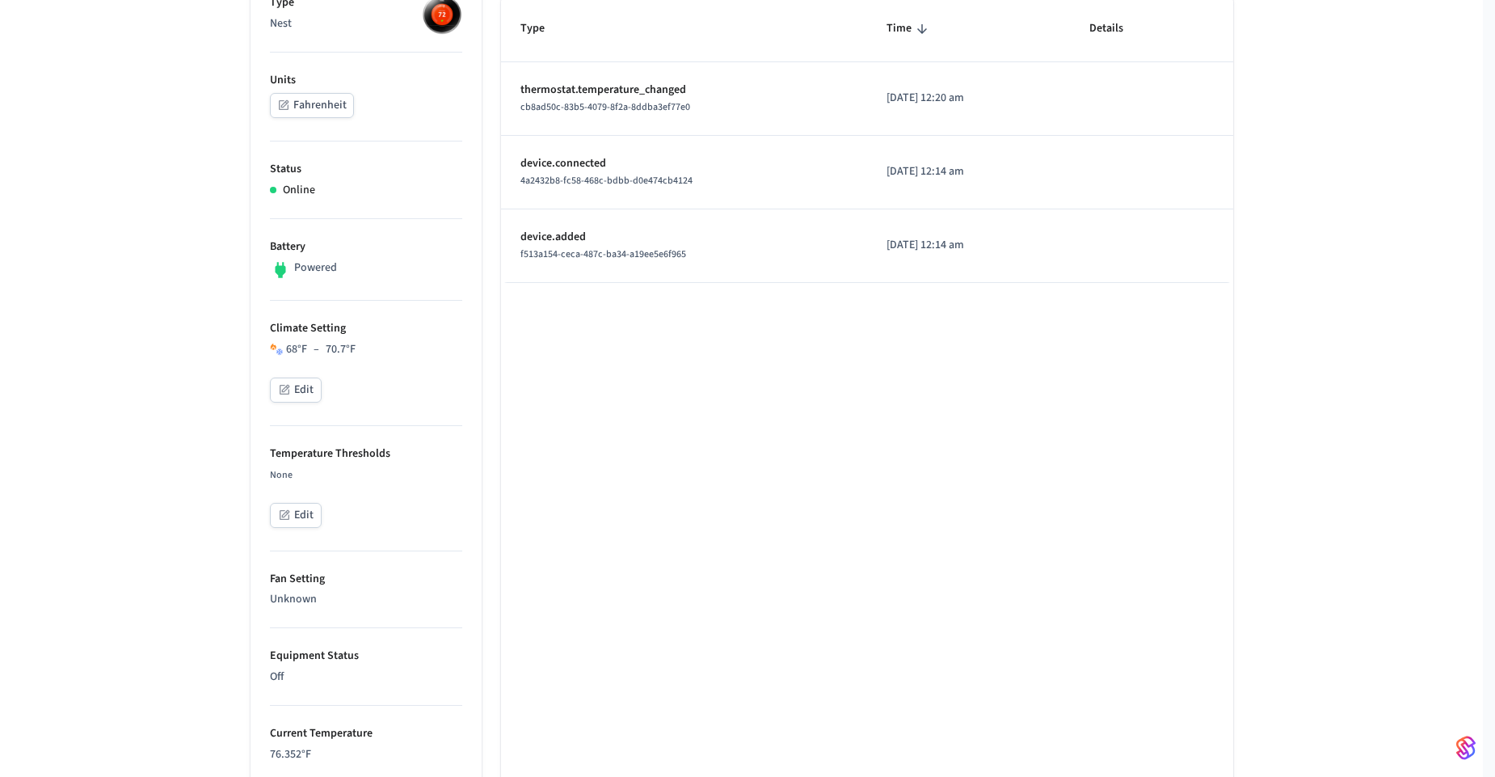
type input "**"
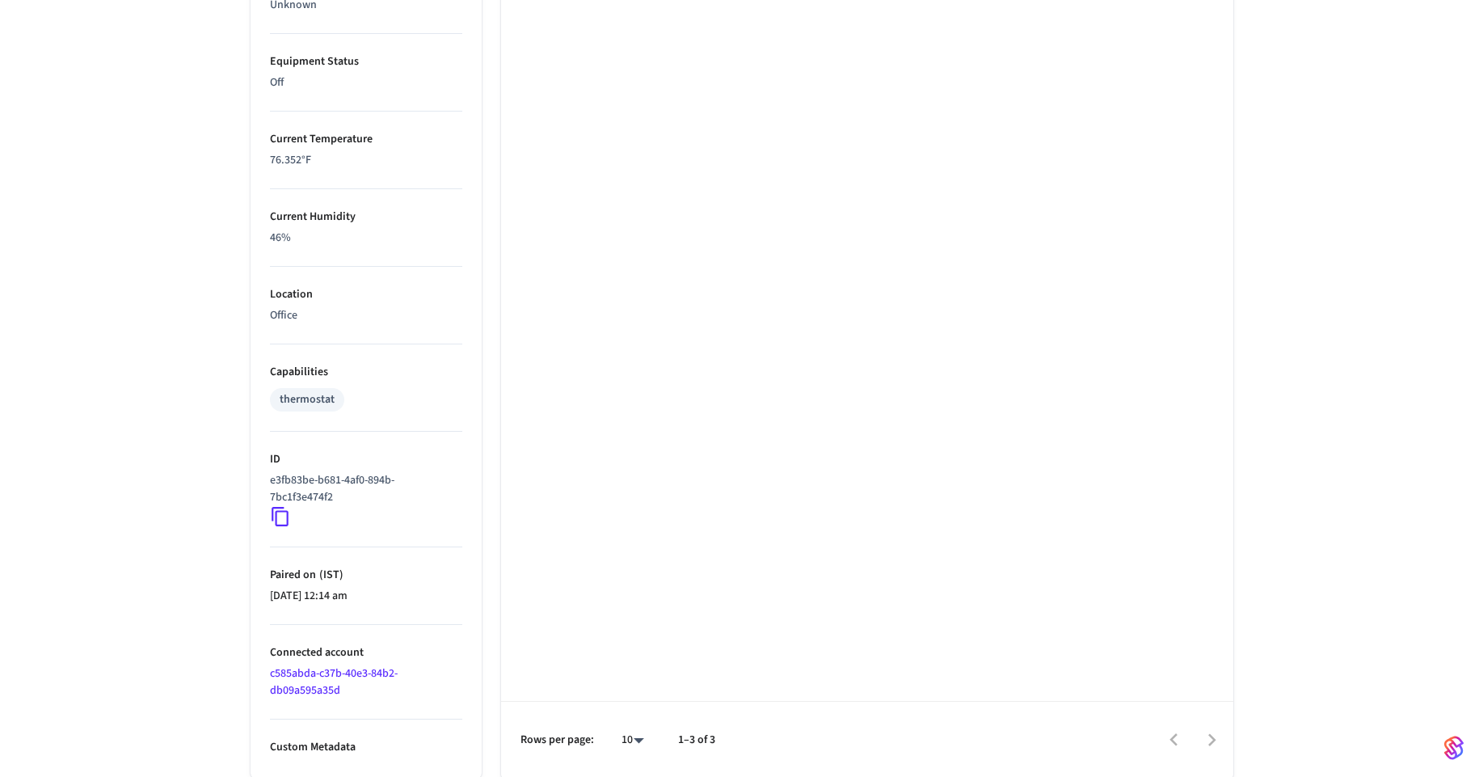
scroll to position [887, 0]
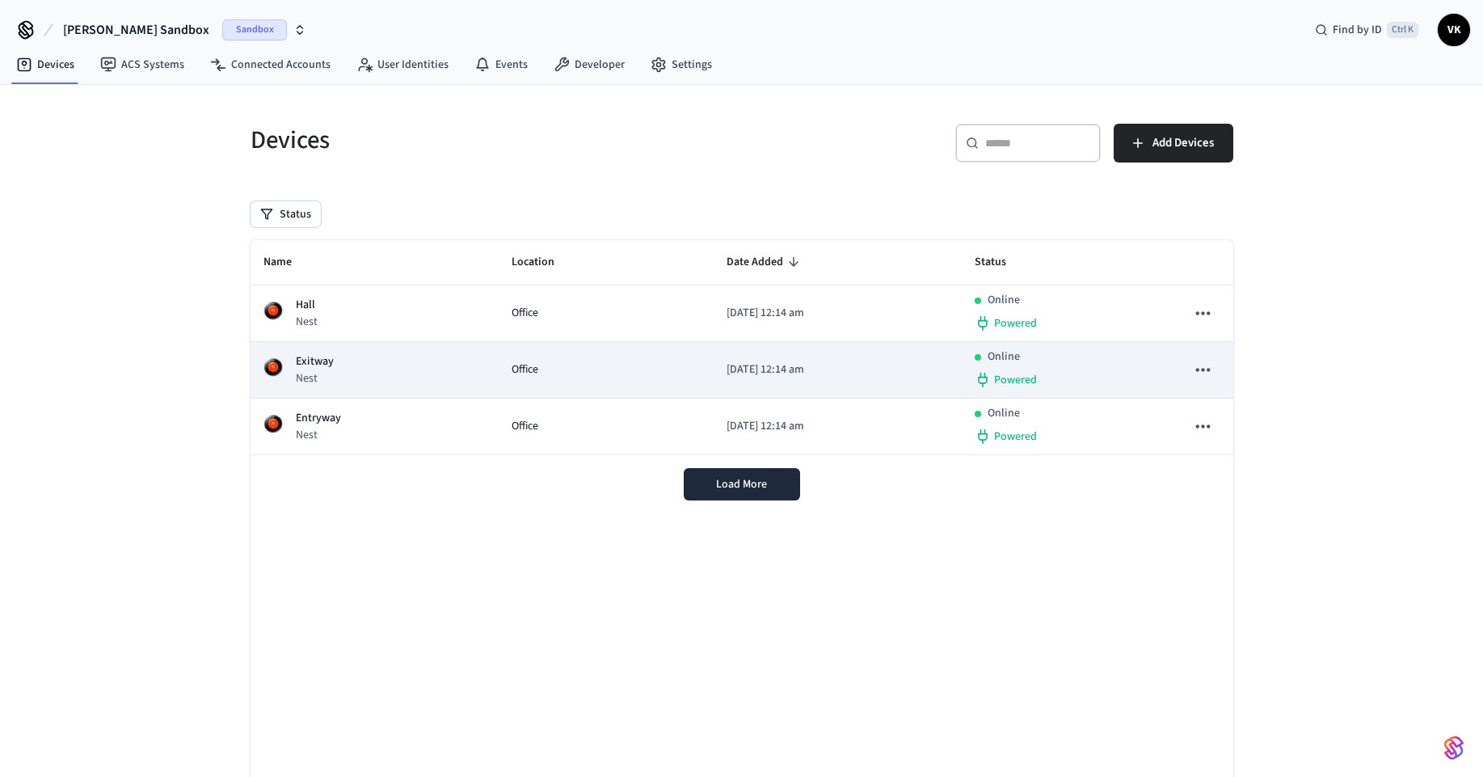
click at [539, 372] on div "Office" at bounding box center [606, 369] width 189 height 17
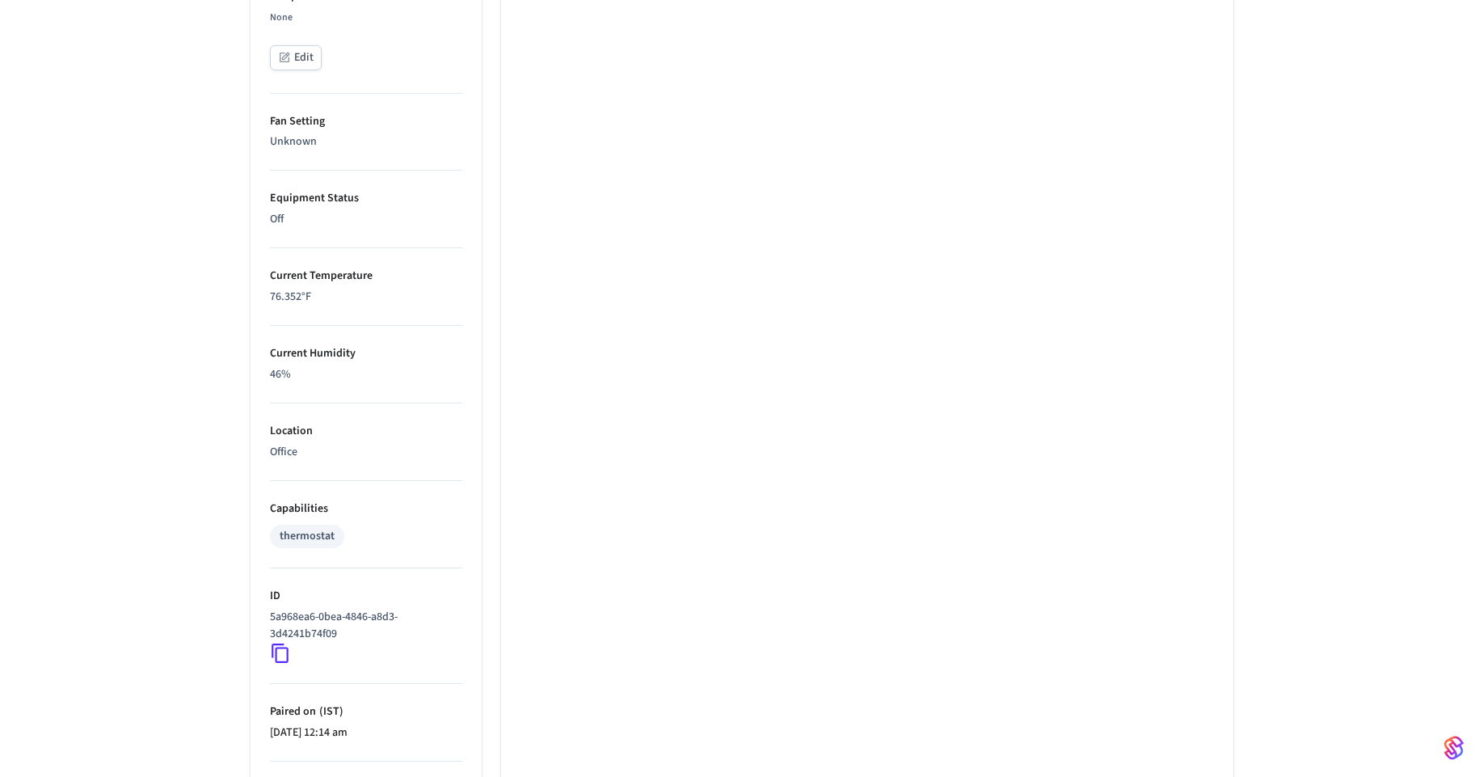
scroll to position [887, 0]
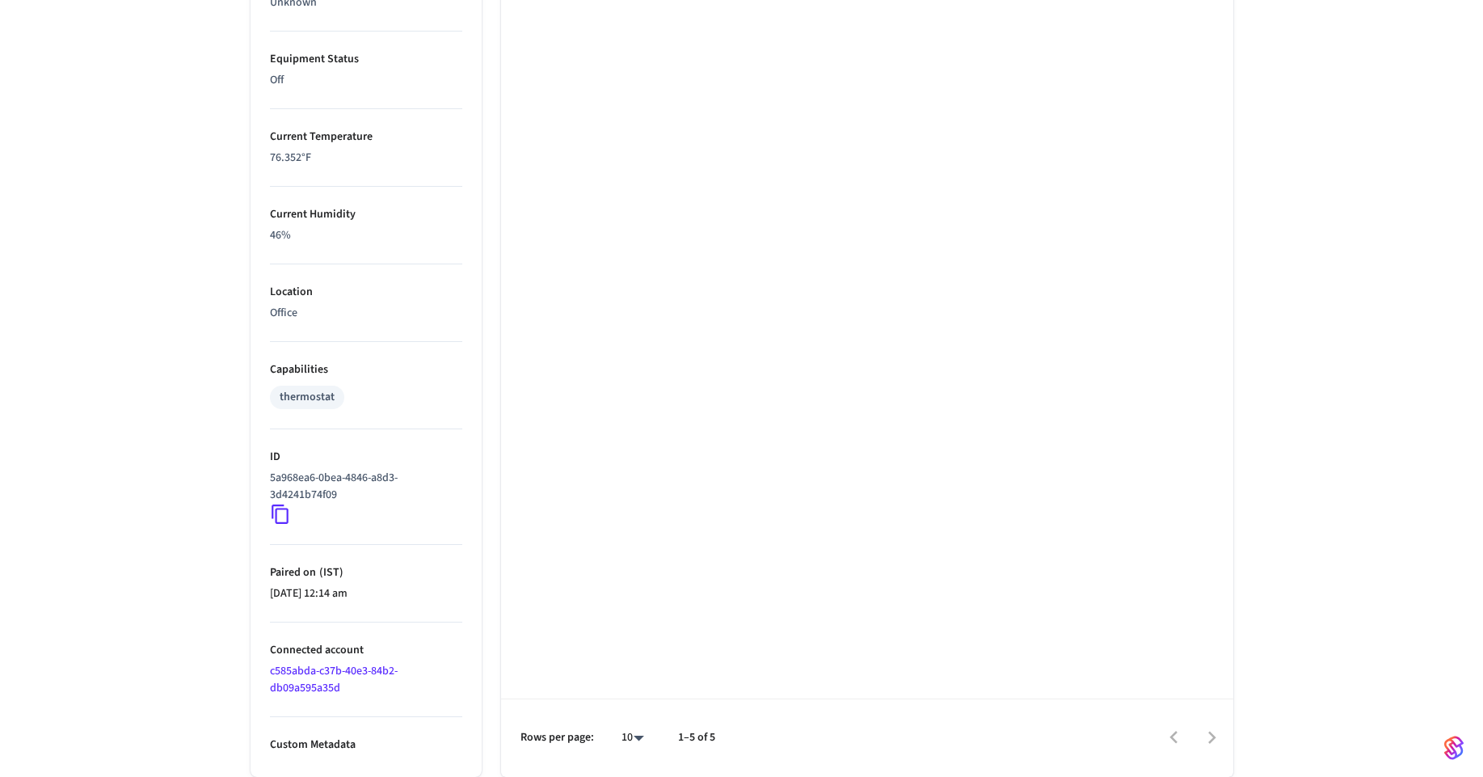
click at [396, 577] on p "Paired on ( IST )" at bounding box center [366, 572] width 192 height 17
click at [317, 663] on link "c585abda-c37b-40e3-84b2-db09a595a35d" at bounding box center [334, 679] width 128 height 33
click at [318, 672] on link "c585abda-c37b-40e3-84b2-db09a595a35d" at bounding box center [334, 679] width 128 height 33
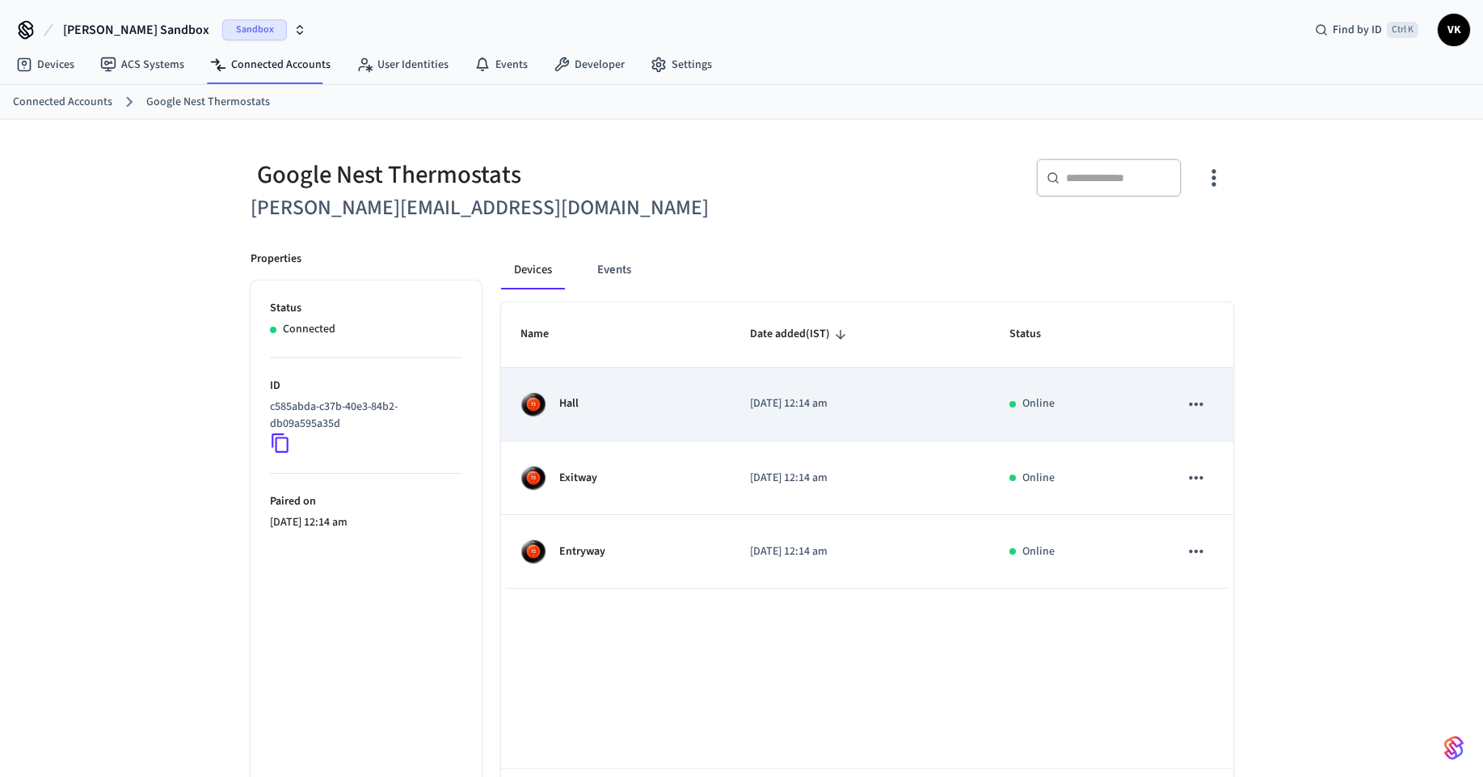
click at [873, 421] on td "2025/09/09 at 12:14 am" at bounding box center [861, 405] width 260 height 74
click at [1194, 403] on icon "sticky table" at bounding box center [1197, 403] width 14 height 3
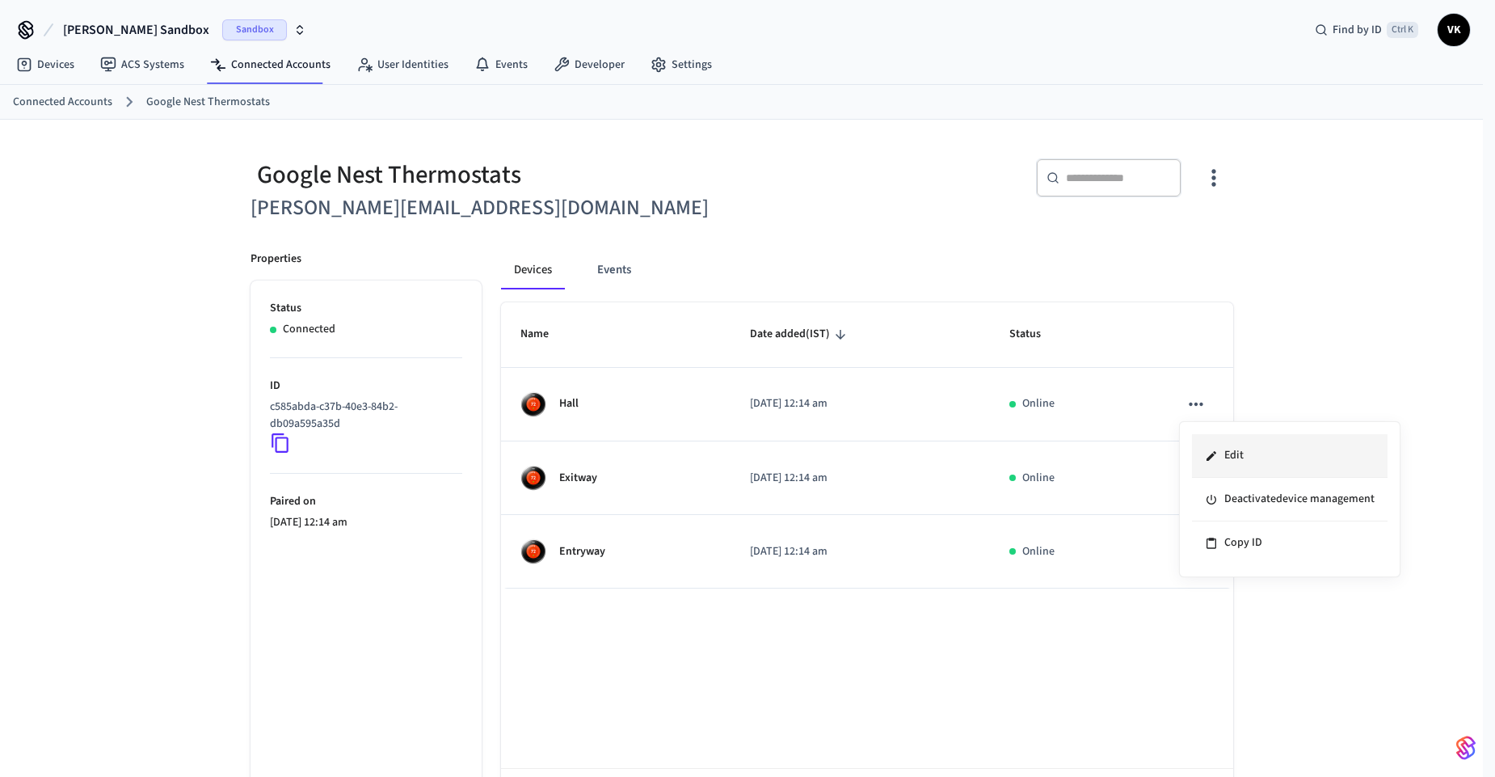
click at [1242, 449] on li "Edit" at bounding box center [1290, 456] width 196 height 44
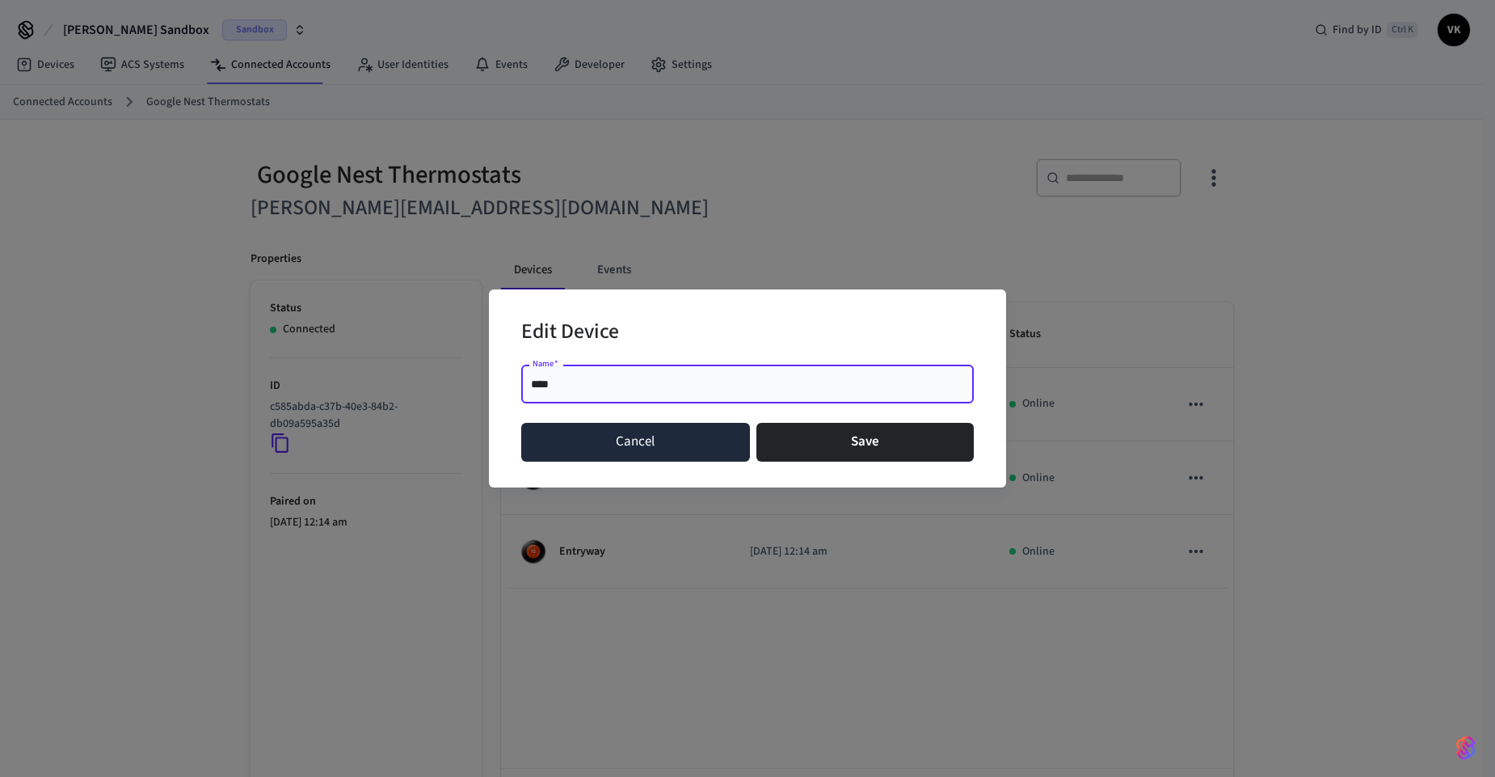
click at [637, 444] on button "Cancel" at bounding box center [635, 442] width 229 height 39
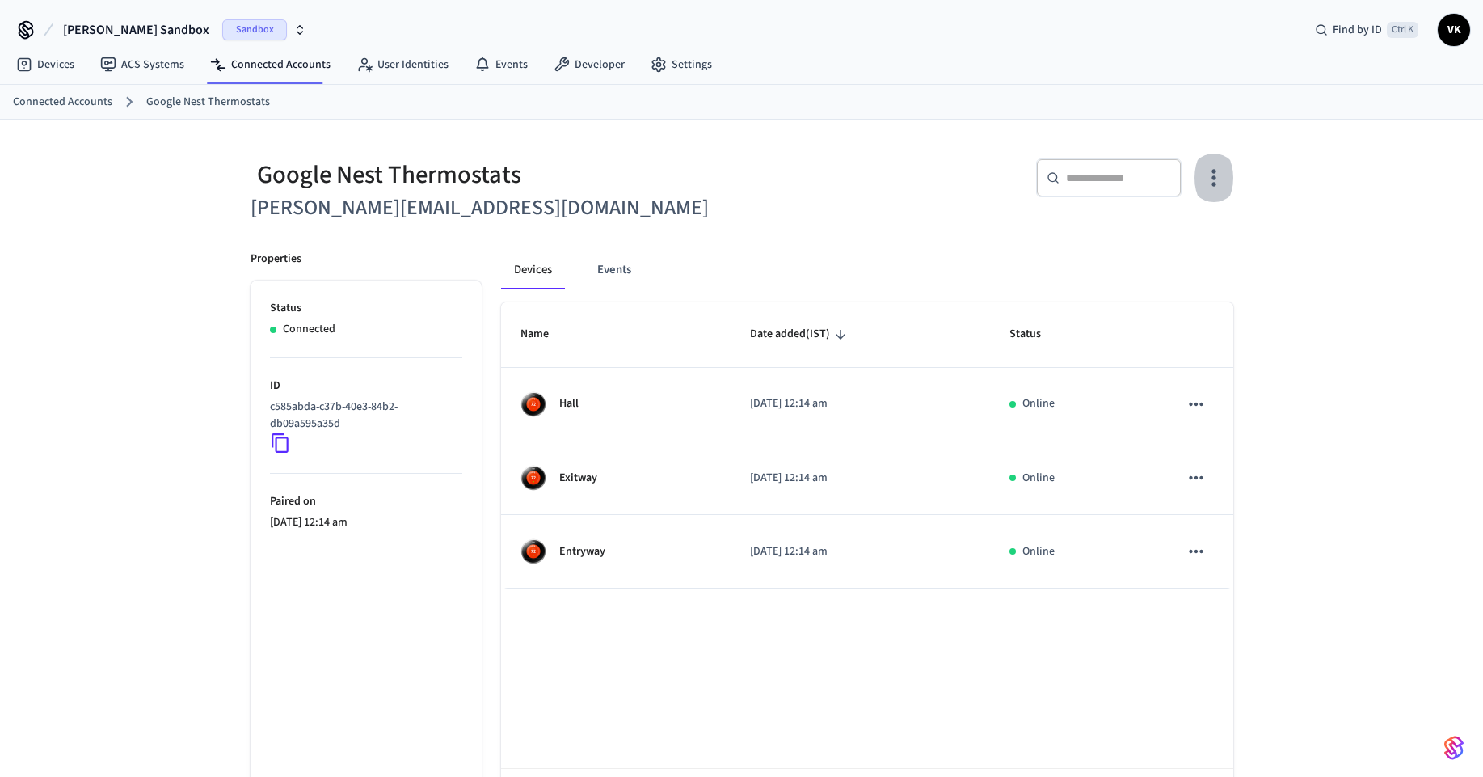
click at [1219, 189] on icon "button" at bounding box center [1213, 177] width 25 height 25
click at [1244, 224] on div at bounding box center [747, 388] width 1495 height 777
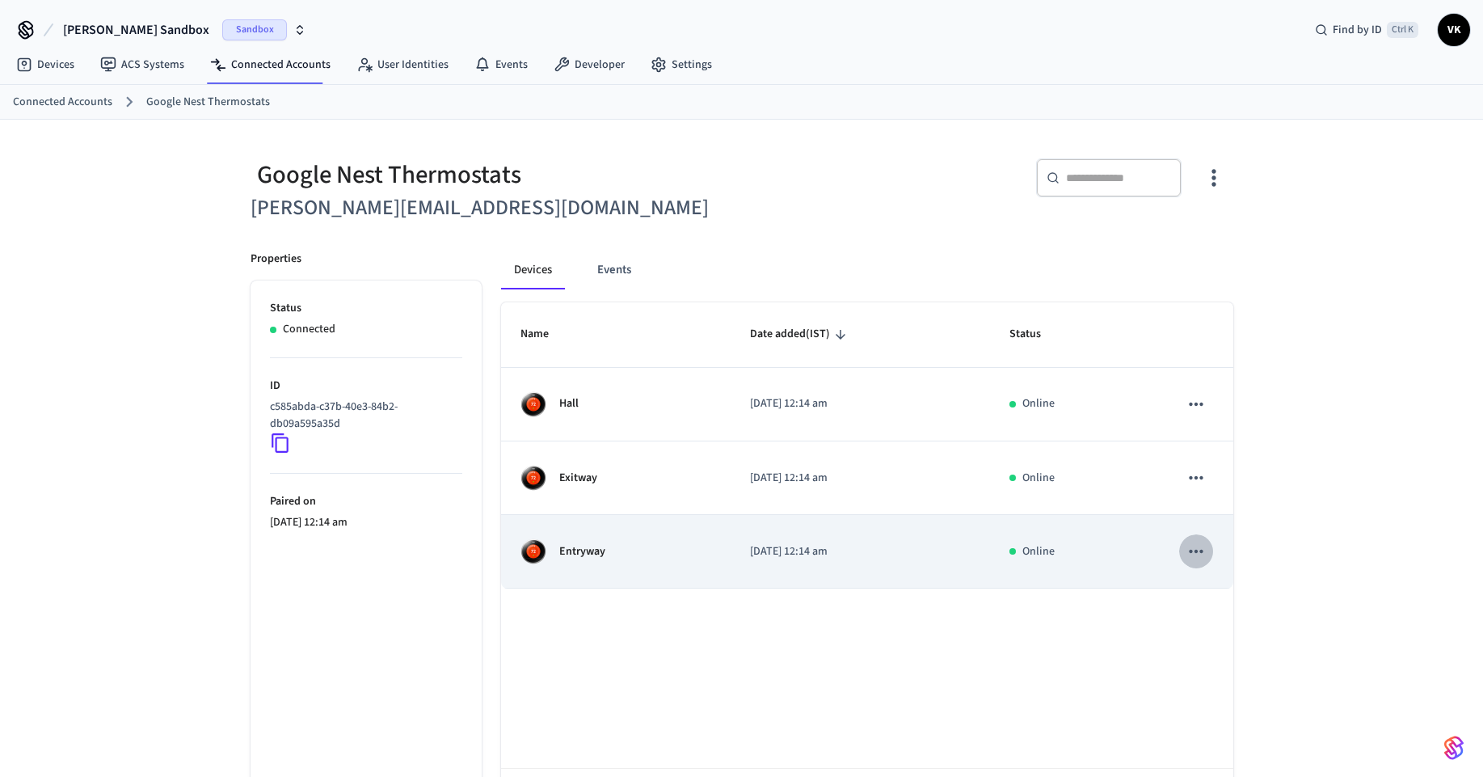
click at [1195, 548] on icon "sticky table" at bounding box center [1195, 551] width 21 height 21
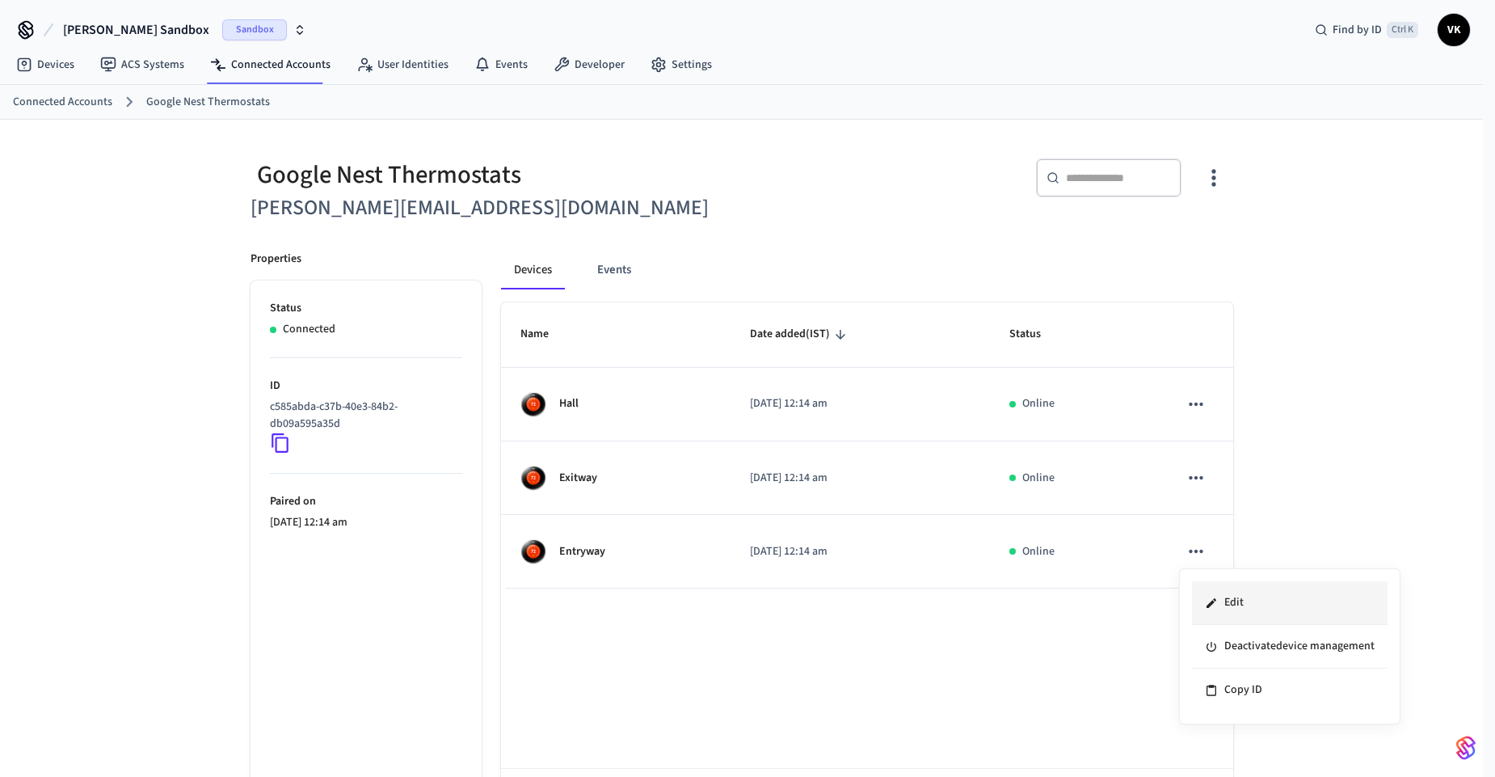
click at [1217, 591] on li "Edit" at bounding box center [1290, 603] width 196 height 44
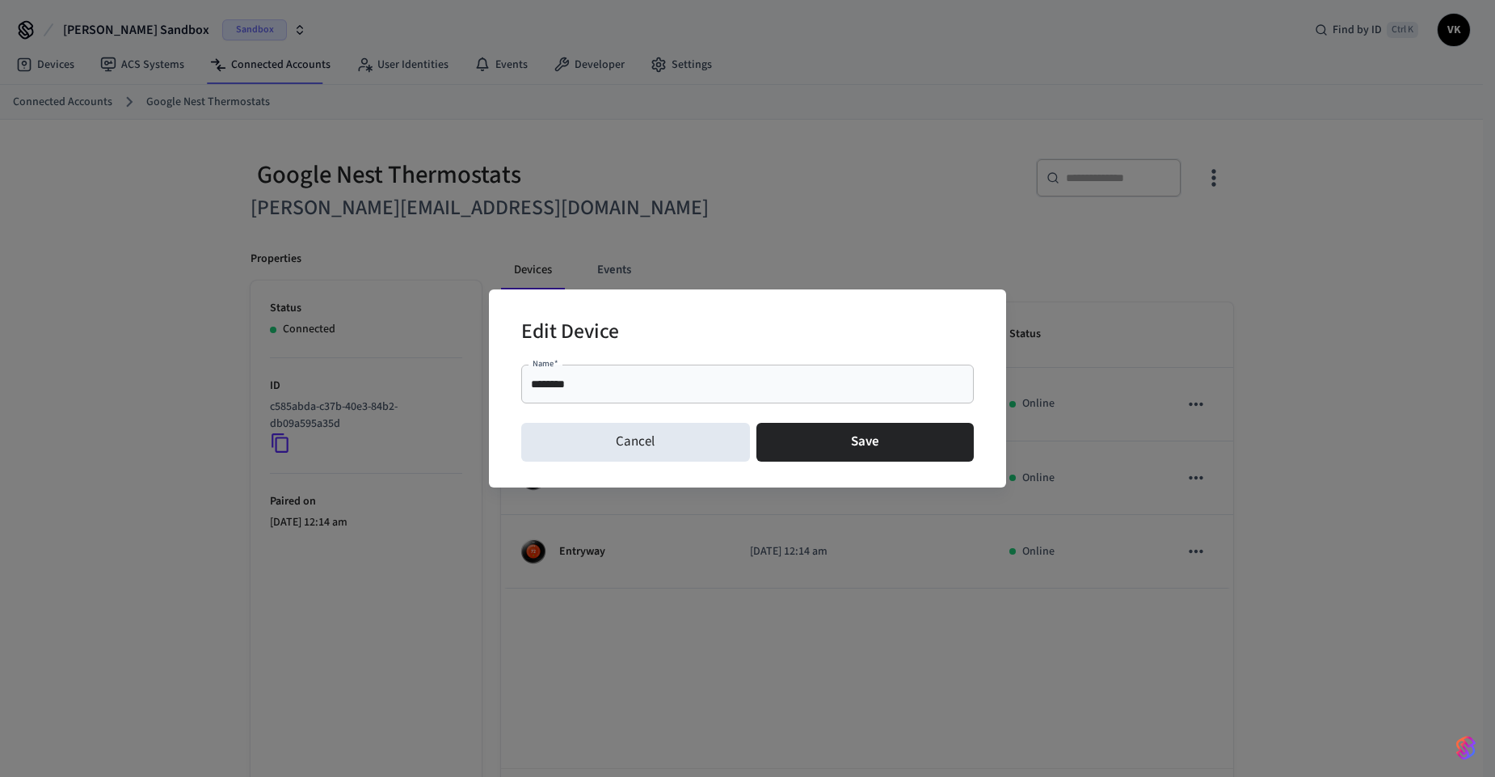
click at [621, 419] on div "Cancel Save" at bounding box center [747, 442] width 453 height 52
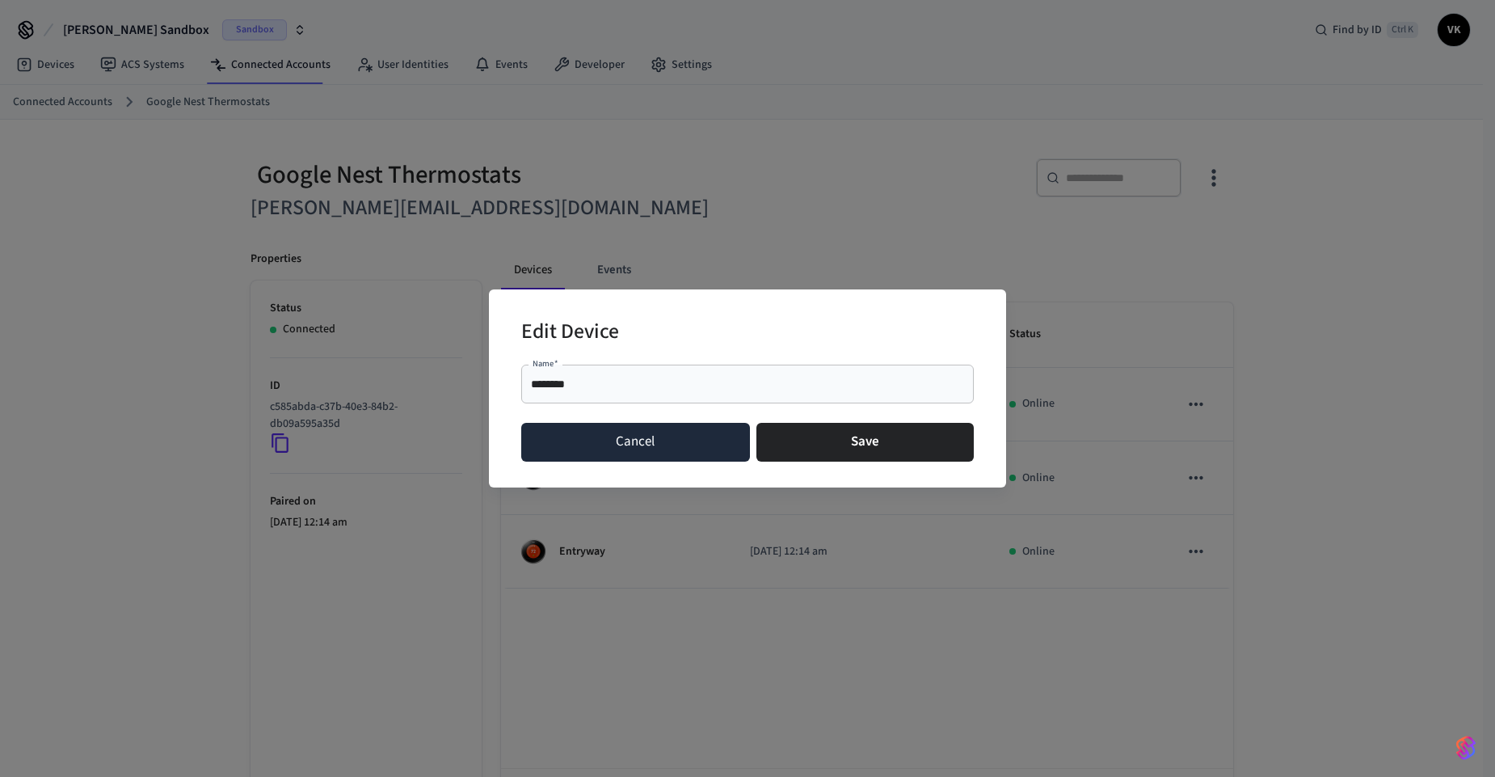
click at [645, 436] on button "Cancel" at bounding box center [635, 442] width 229 height 39
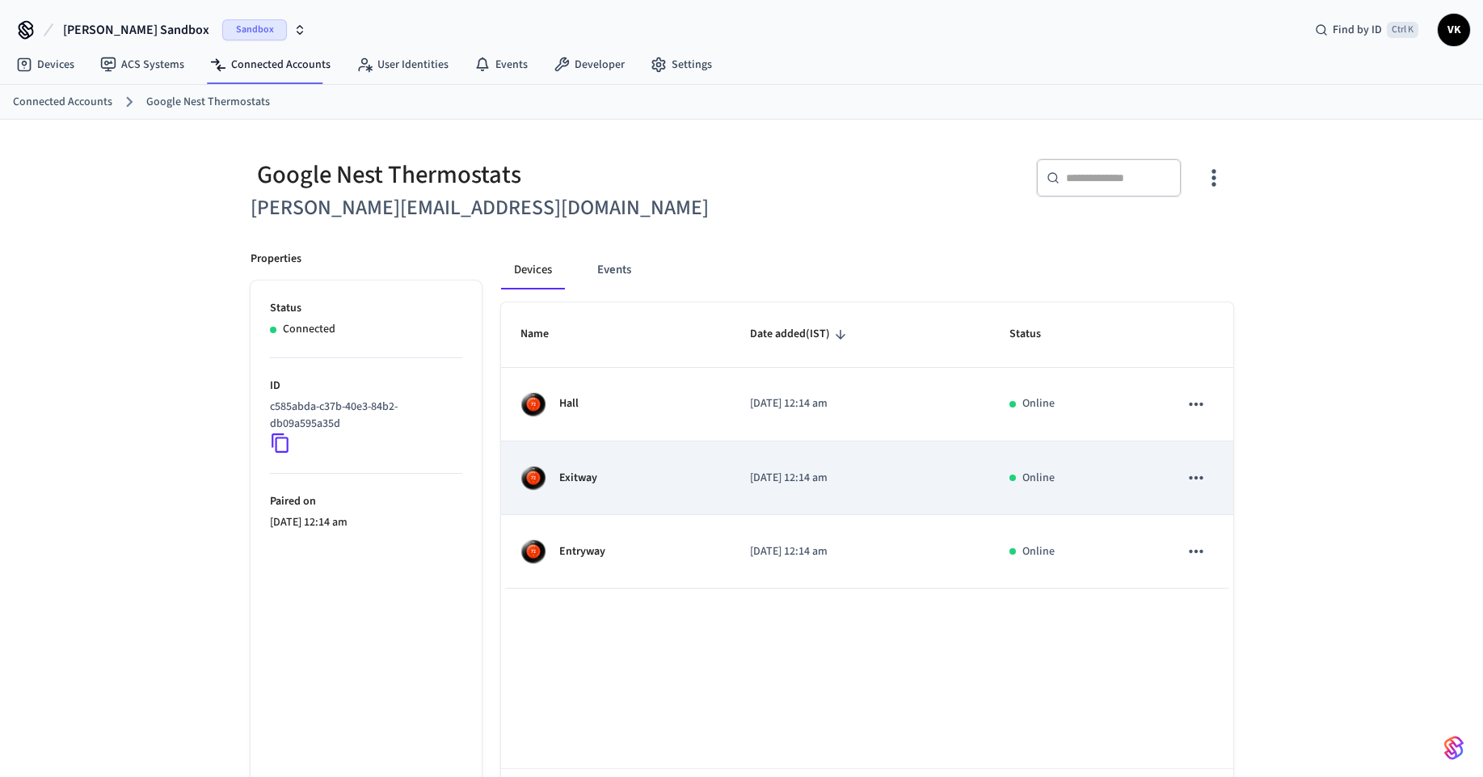
click at [684, 481] on div "Exitway" at bounding box center [615, 478] width 191 height 26
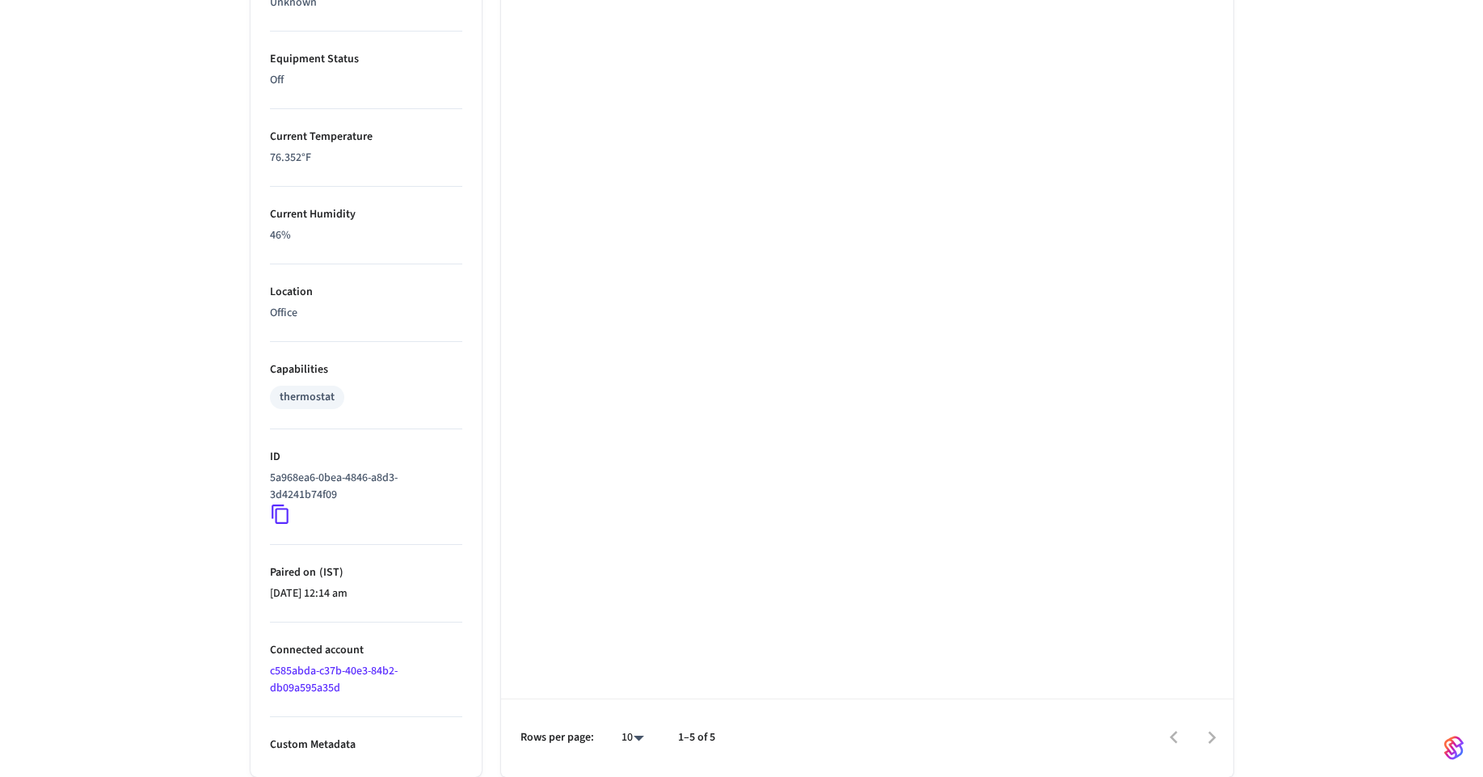
scroll to position [160, 0]
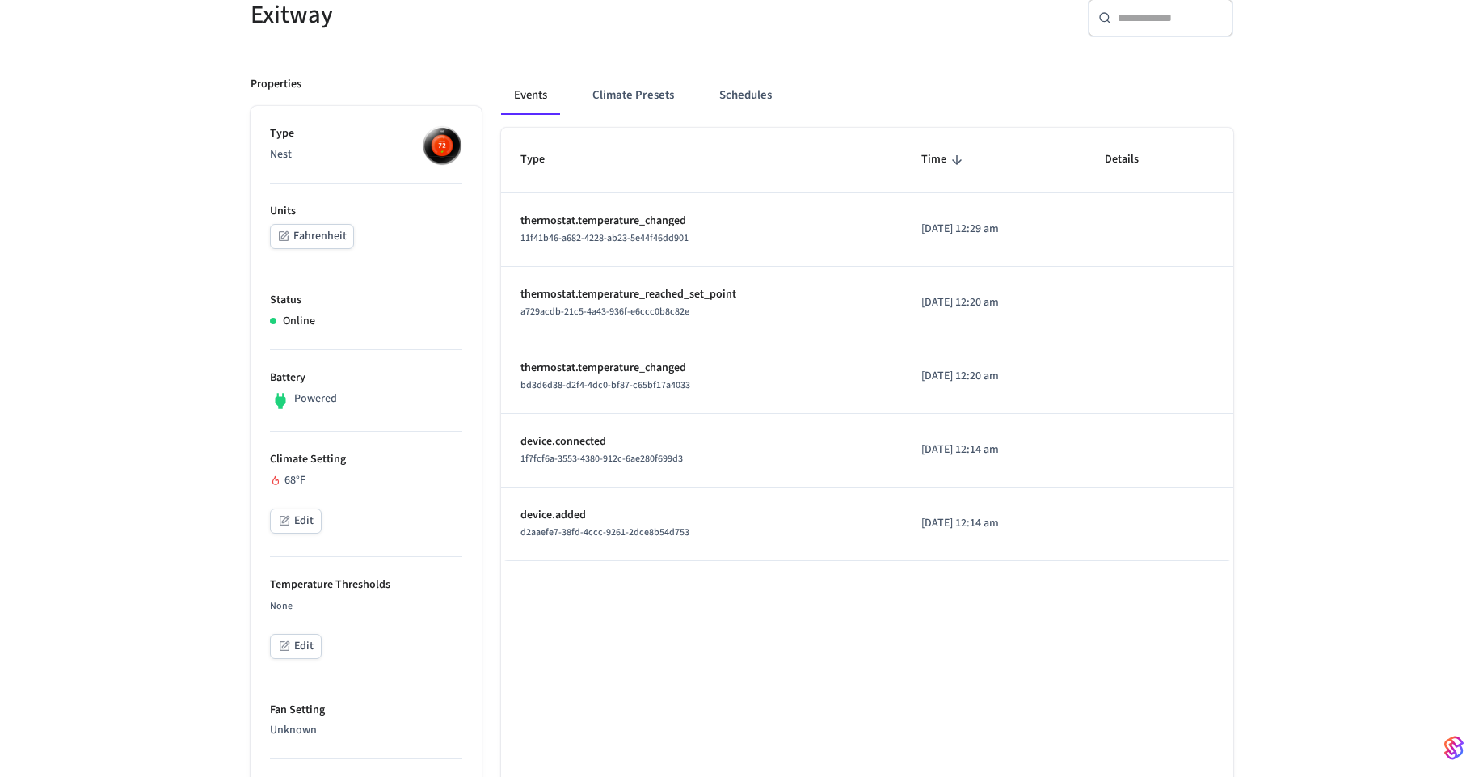
click at [692, 537] on div "d2aaefe7-38fd-4ccc-9261-2dce8b54d753" at bounding box center [701, 532] width 362 height 17
drag, startPoint x: 651, startPoint y: 483, endPoint x: 631, endPoint y: 426, distance: 60.6
click at [651, 482] on td "device.connected 1f7fcf6a-3553-4380-912c-6ae280f699d3" at bounding box center [701, 451] width 401 height 74
click at [630, 419] on td "device.connected 1f7fcf6a-3553-4380-912c-6ae280f699d3" at bounding box center [701, 451] width 401 height 74
drag, startPoint x: 528, startPoint y: 355, endPoint x: 668, endPoint y: 358, distance: 139.8
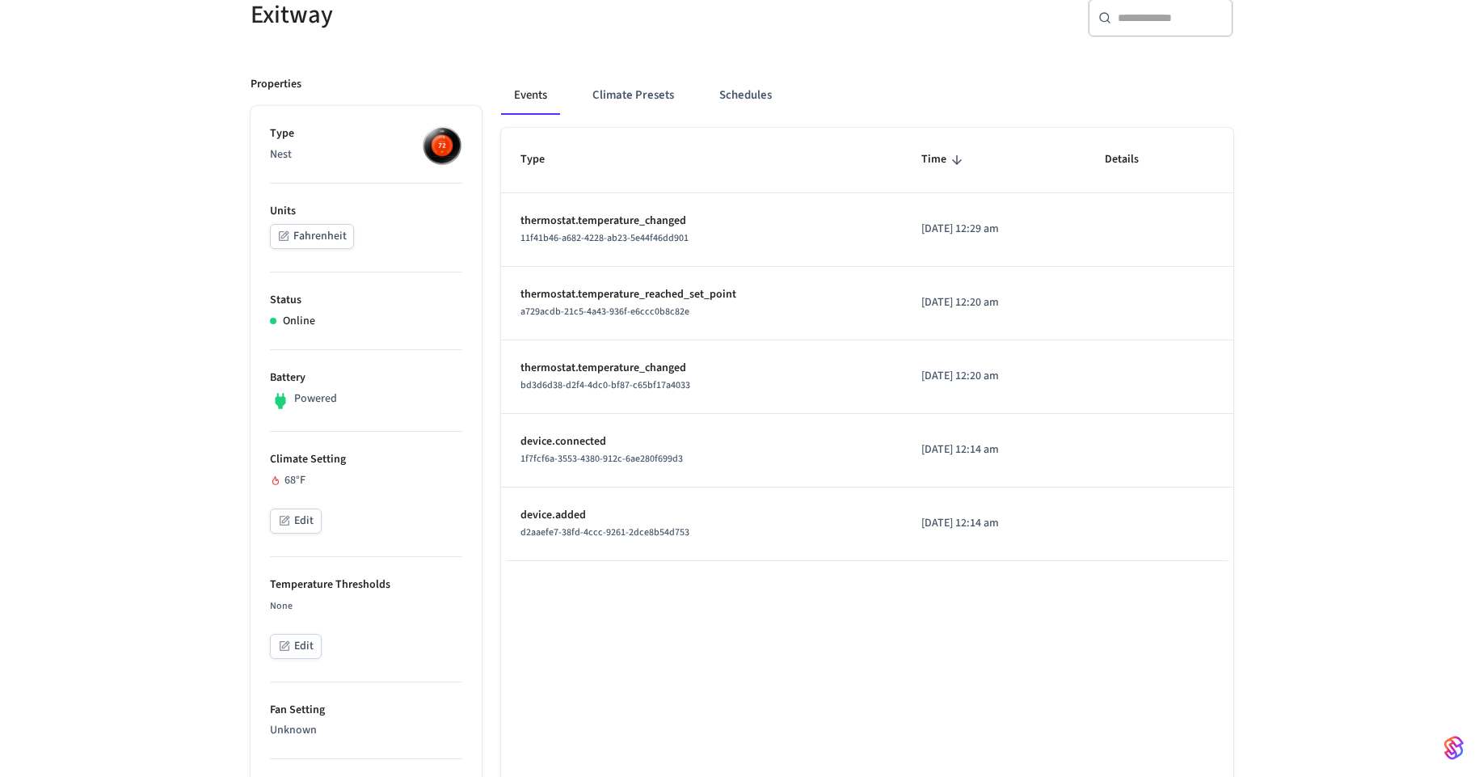
click at [668, 358] on td "thermostat.temperature_changed bd3d6d38-d2f4-4dc0-bf87-c65bf17a4033" at bounding box center [701, 377] width 401 height 74
click at [685, 368] on p "thermostat.temperature_changed" at bounding box center [701, 368] width 362 height 17
drag, startPoint x: 540, startPoint y: 297, endPoint x: 720, endPoint y: 301, distance: 180.3
click at [720, 301] on p "thermostat.temperature_reached_set_point" at bounding box center [701, 294] width 362 height 17
click at [726, 323] on td "thermostat.temperature_reached_set_point a729acdb-21c5-4a43-936f-e6ccc0b8c82e" at bounding box center [701, 304] width 401 height 74
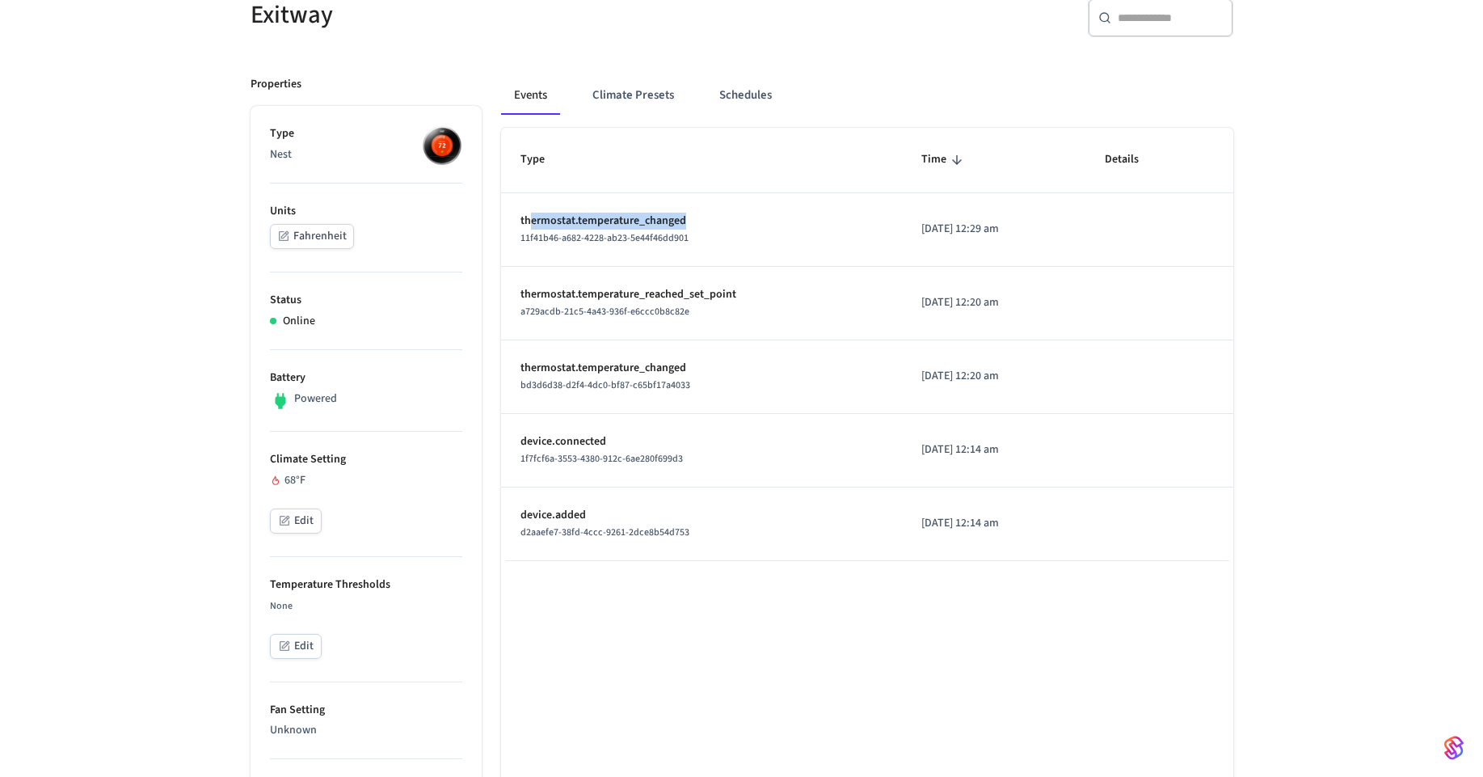
drag, startPoint x: 708, startPoint y: 222, endPoint x: 532, endPoint y: 225, distance: 176.2
click at [532, 225] on p "thermostat.temperature_changed" at bounding box center [701, 221] width 362 height 17
click at [660, 251] on td "thermostat.temperature_changed 11f41b46-a682-4228-ab23-5e44f46dd901" at bounding box center [701, 230] width 401 height 74
